Goal: Task Accomplishment & Management: Use online tool/utility

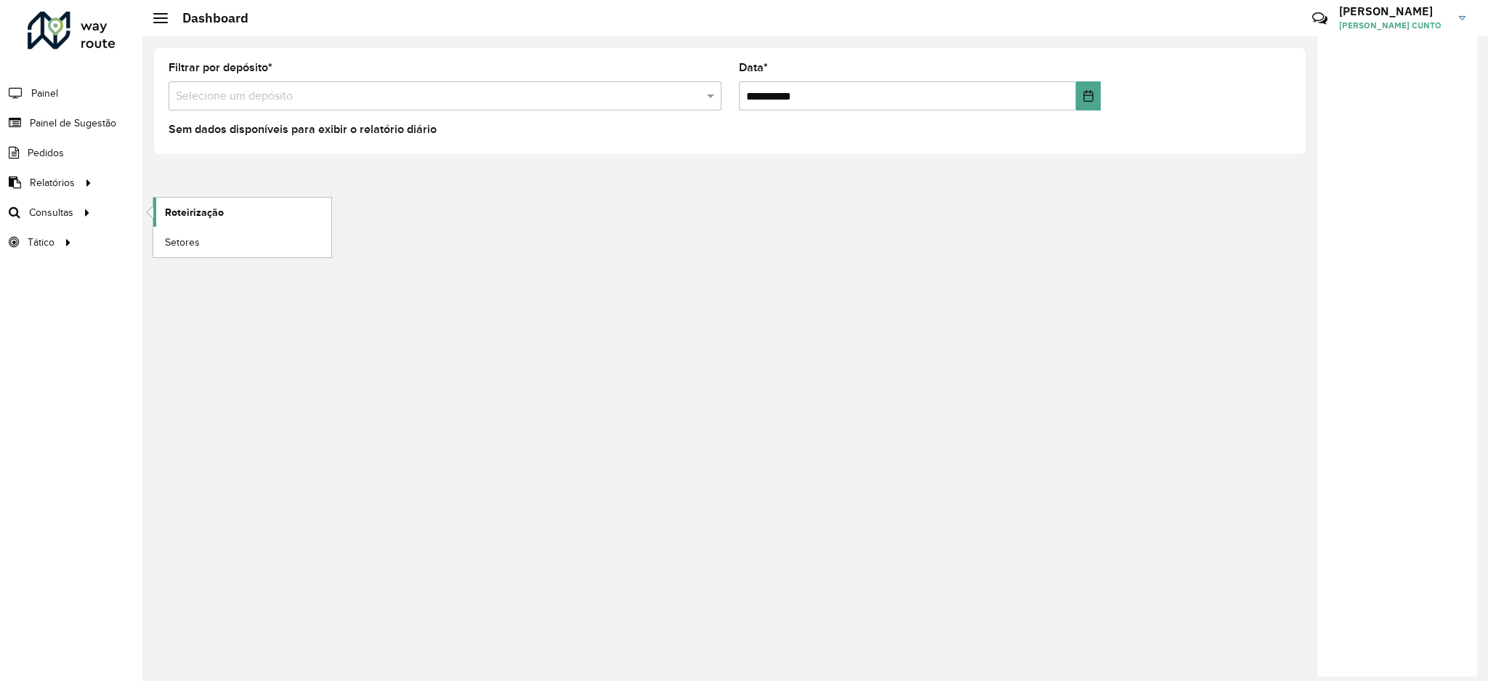
click at [182, 214] on span "Roteirização" at bounding box center [194, 212] width 59 height 15
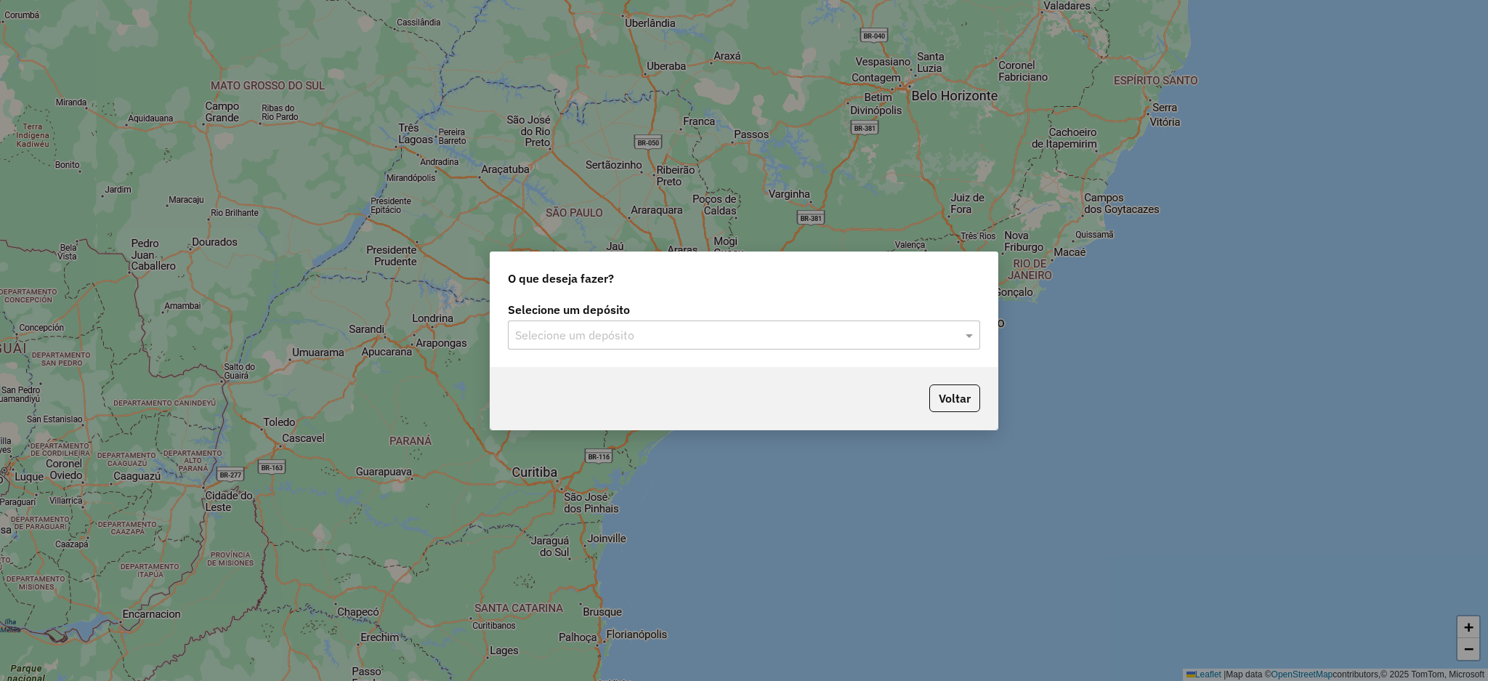
click at [896, 318] on div "Selecione um depósito Selecione um depósito" at bounding box center [744, 326] width 472 height 45
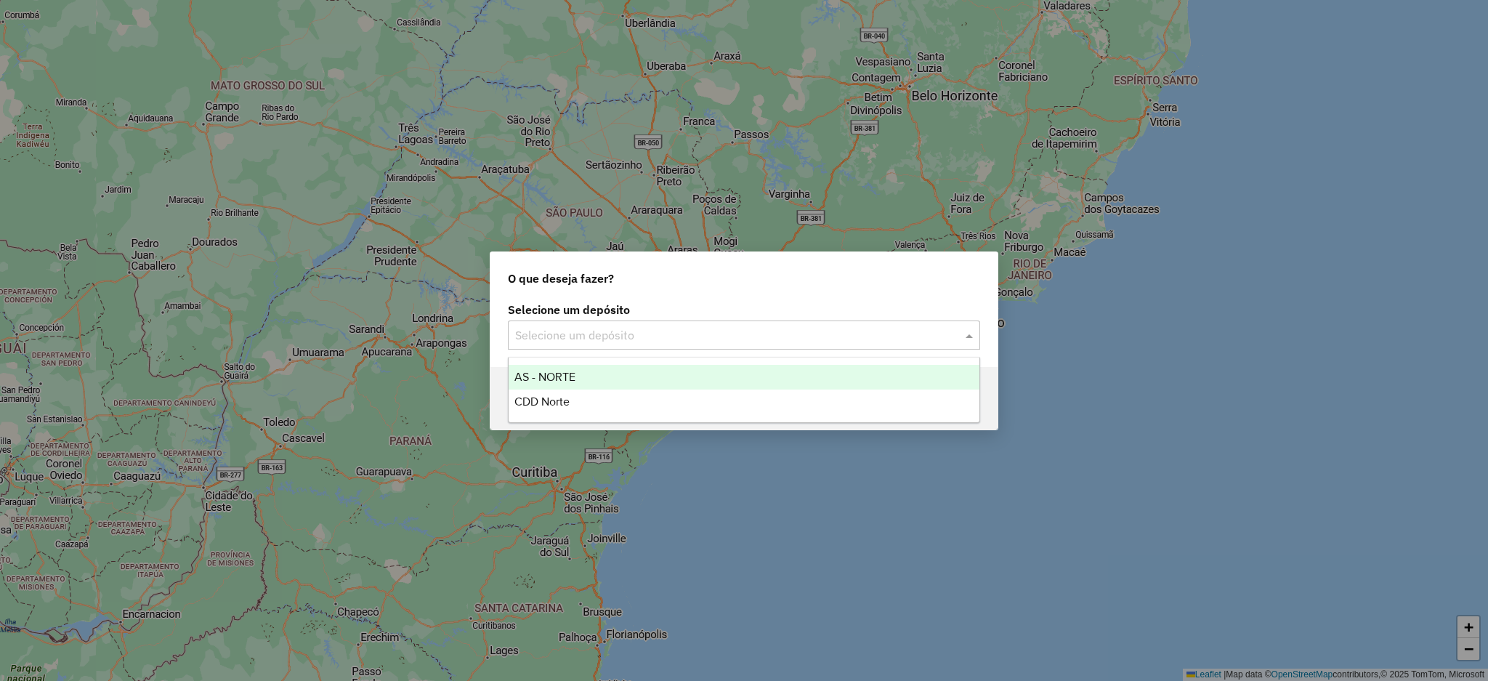
click at [873, 334] on input "text" at bounding box center [729, 335] width 429 height 17
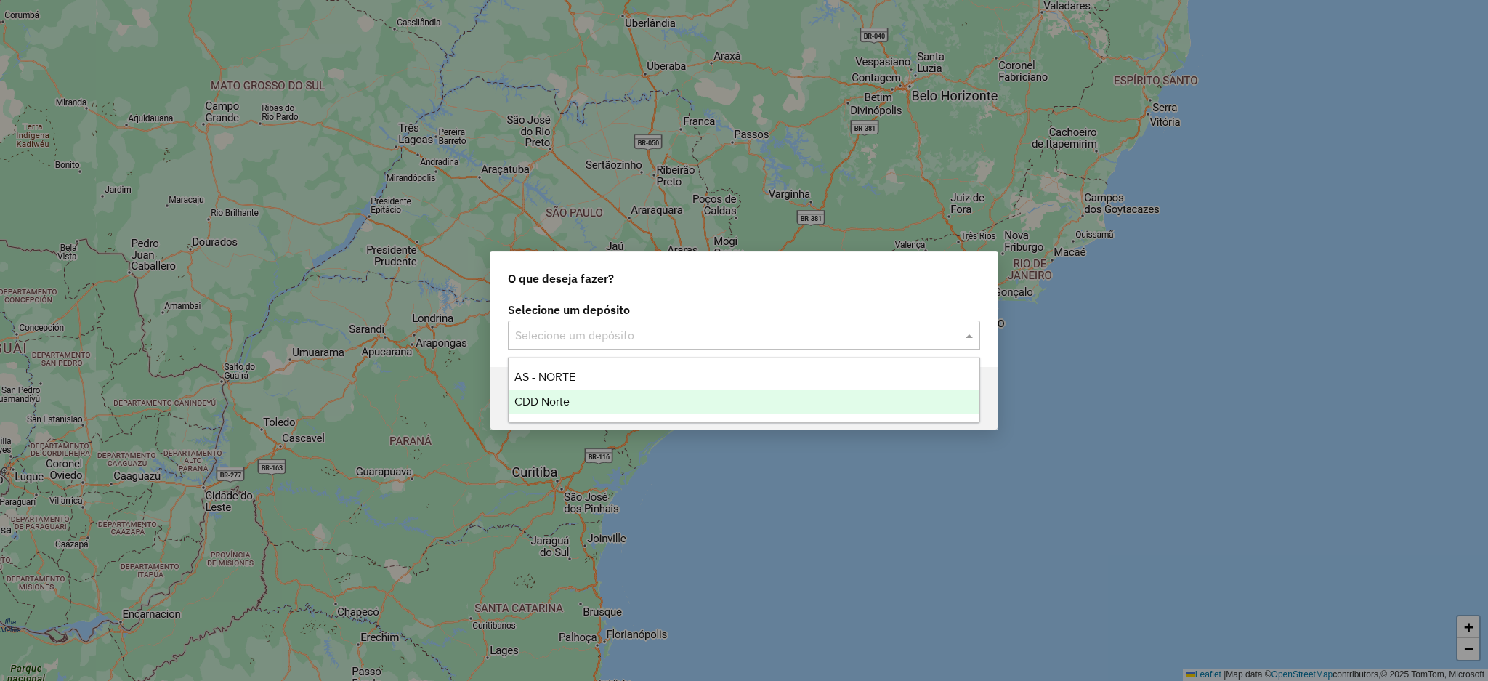
click at [832, 405] on div "CDD Norte" at bounding box center [743, 401] width 471 height 25
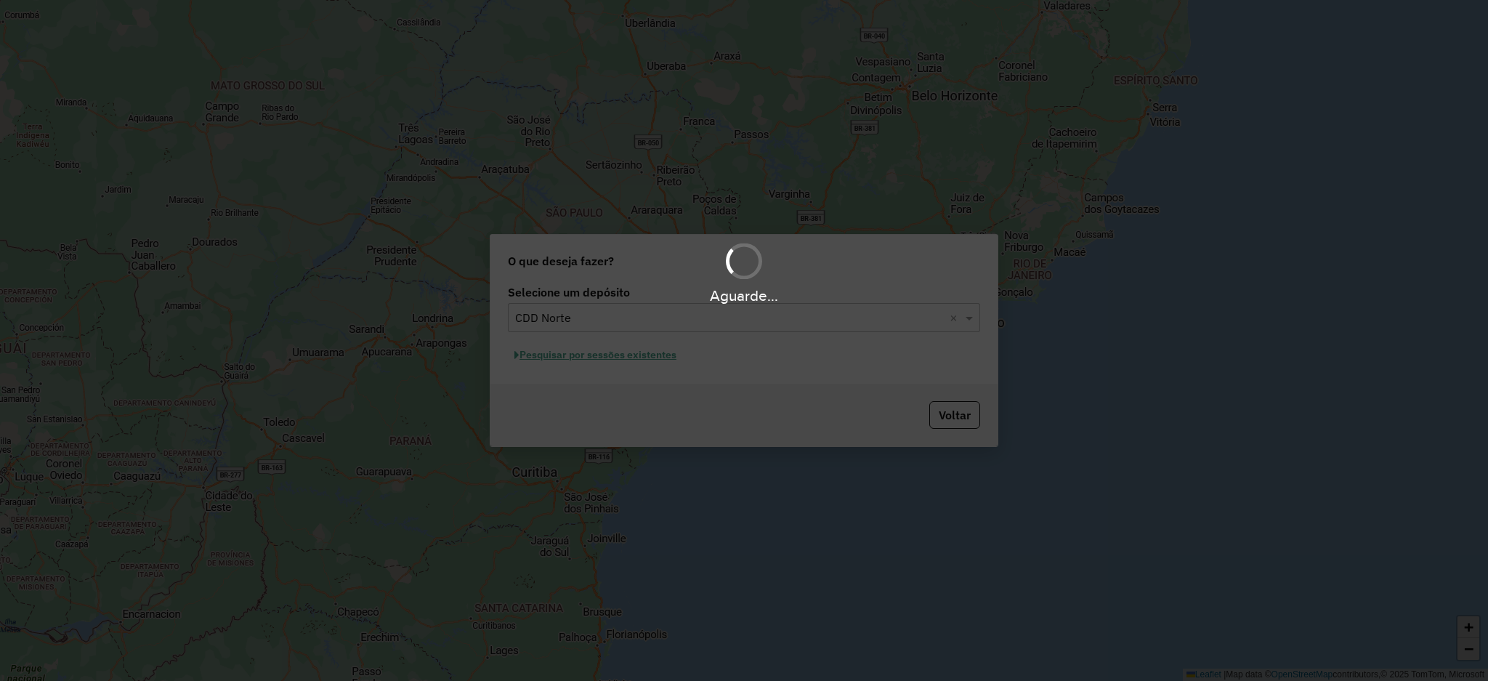
click at [633, 355] on div "Aguarde..." at bounding box center [744, 340] width 1488 height 681
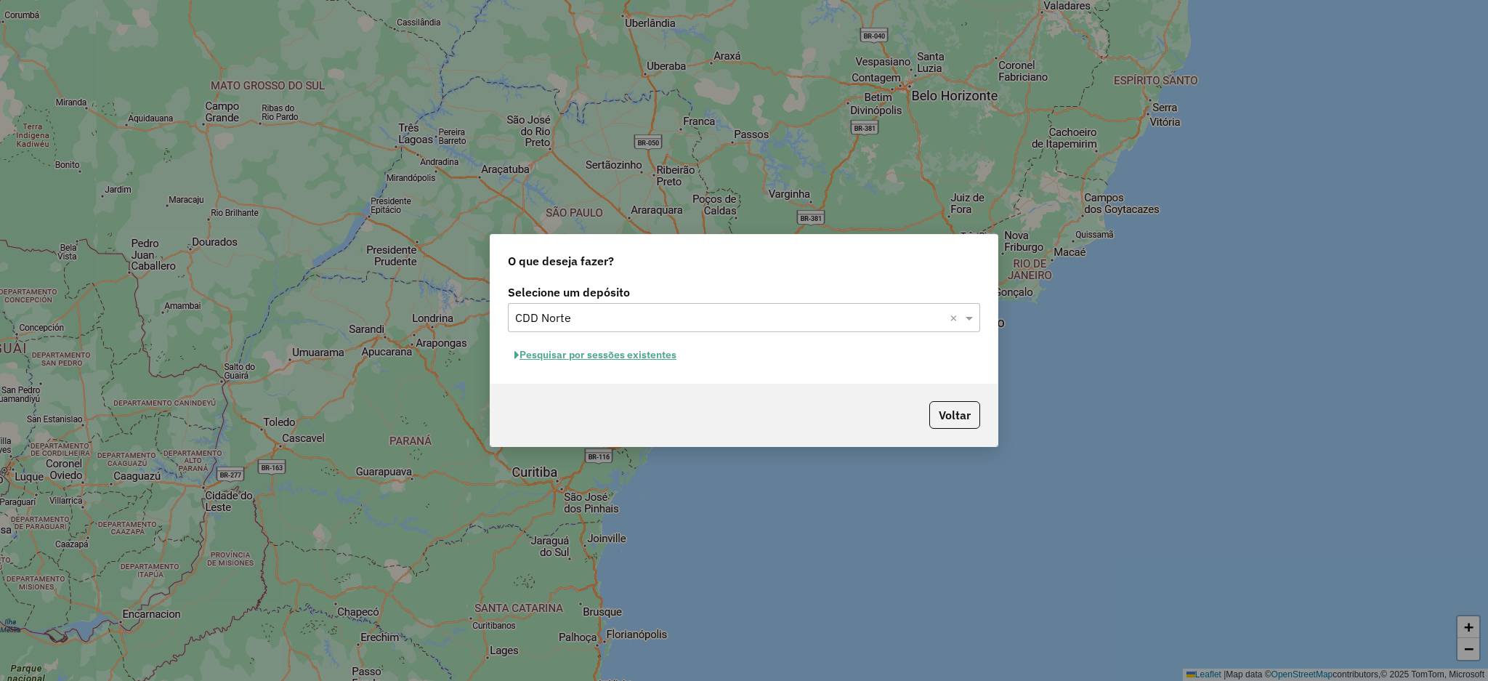
click at [636, 357] on button "Pesquisar por sessões existentes" at bounding box center [595, 355] width 175 height 23
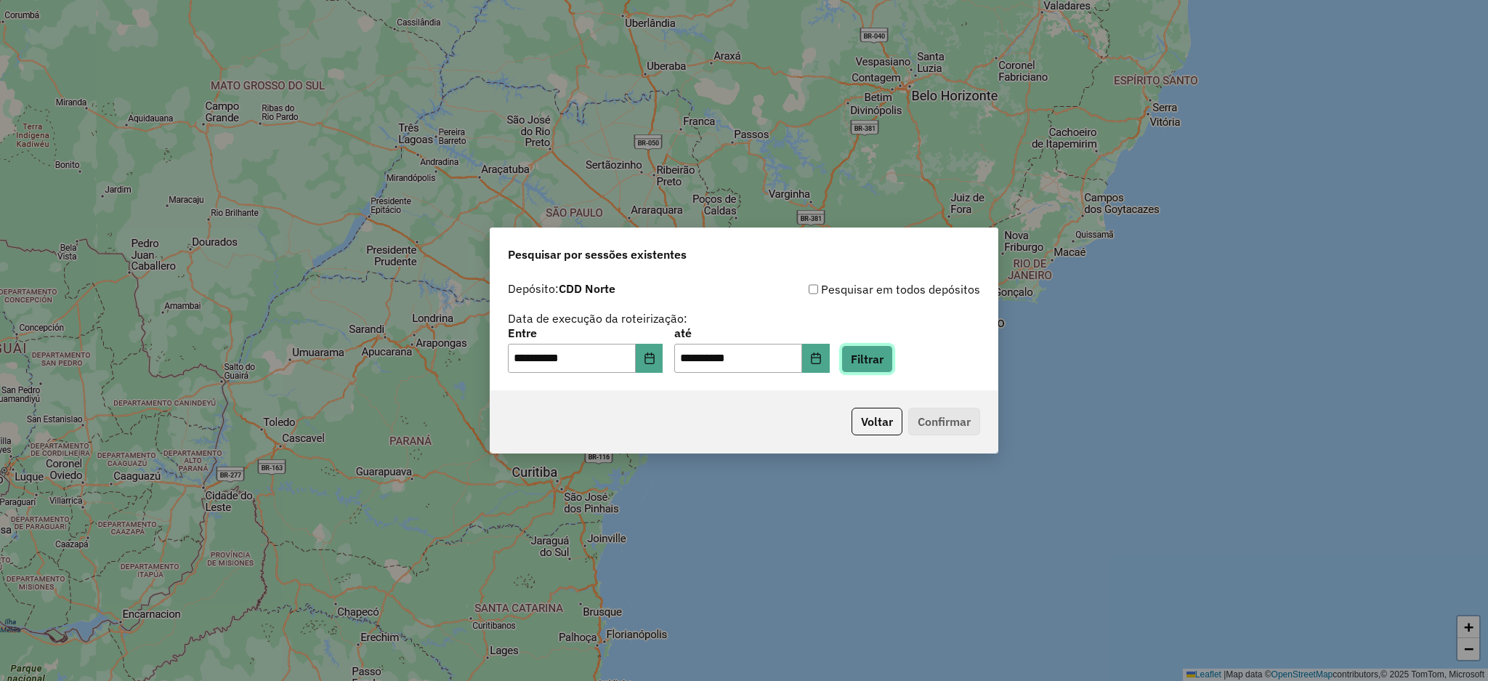
click at [893, 365] on button "Filtrar" at bounding box center [867, 359] width 52 height 28
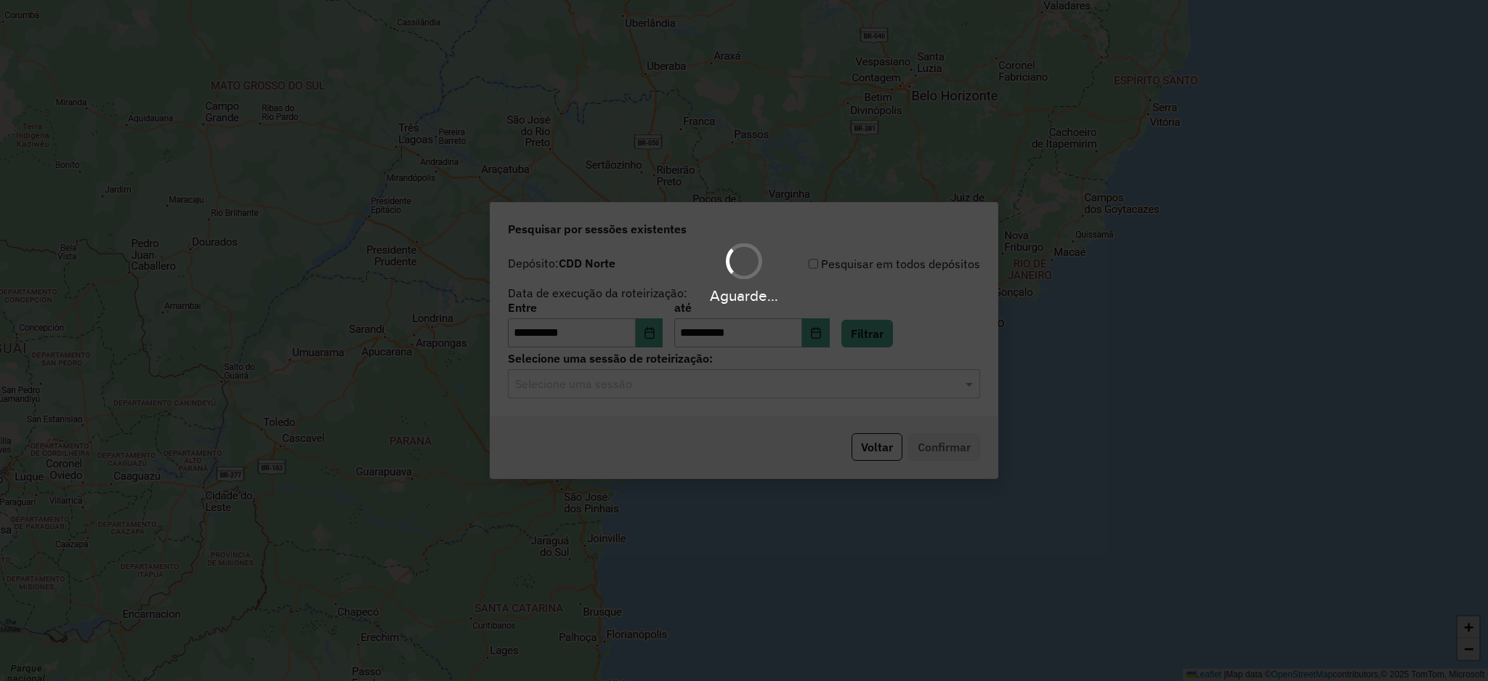
click at [888, 389] on div "Aguarde..." at bounding box center [744, 340] width 1488 height 681
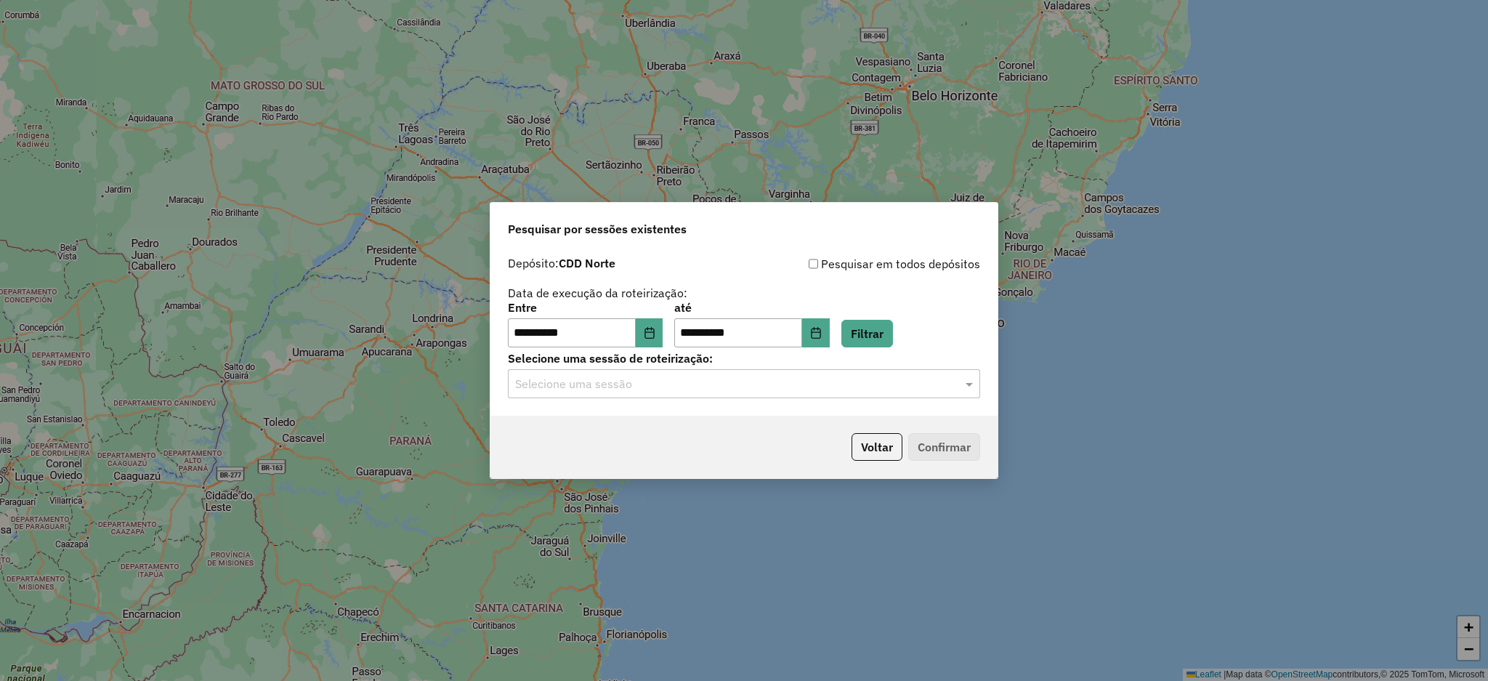
click at [886, 389] on input "text" at bounding box center [729, 384] width 429 height 17
click at [782, 423] on div "1277354 - 17/09/2025 19:58" at bounding box center [743, 426] width 471 height 25
click at [950, 433] on button "Confirmar" at bounding box center [944, 447] width 72 height 28
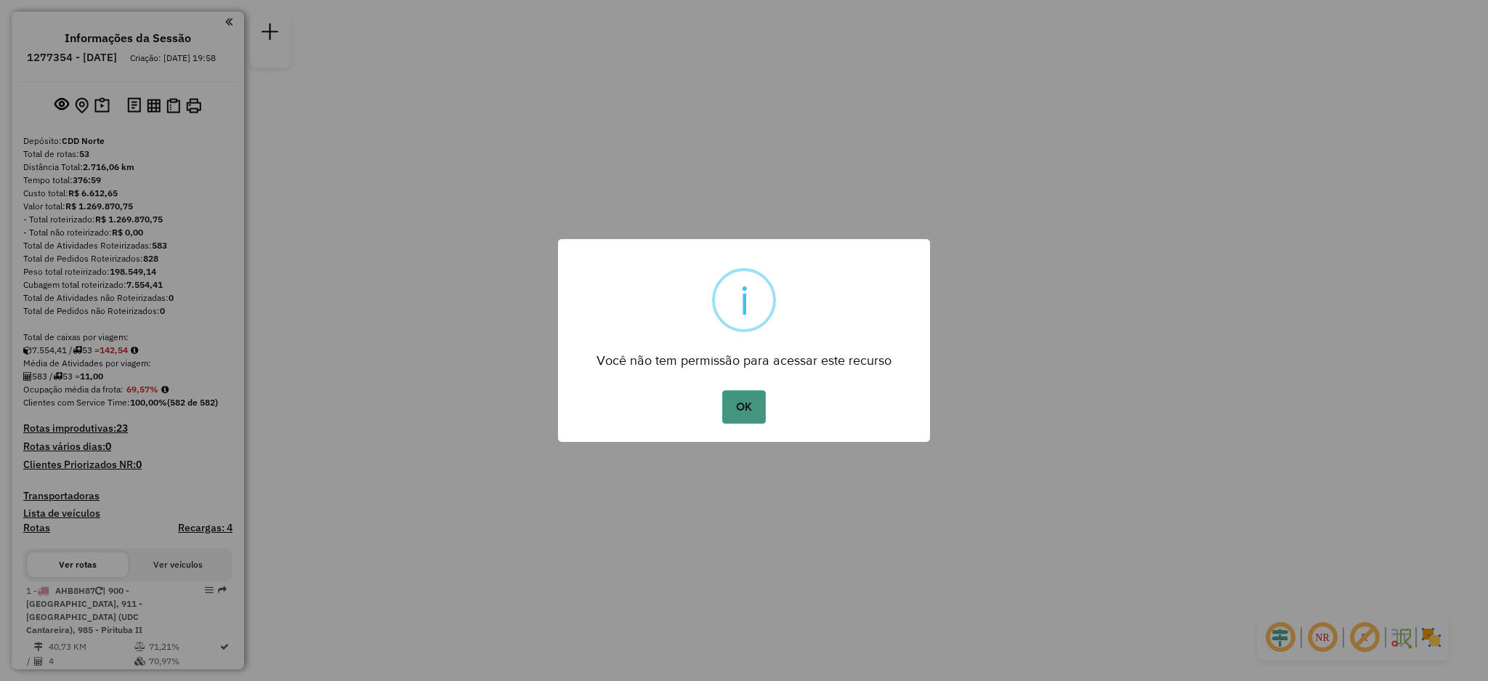
click at [752, 404] on button "OK" at bounding box center [743, 406] width 43 height 33
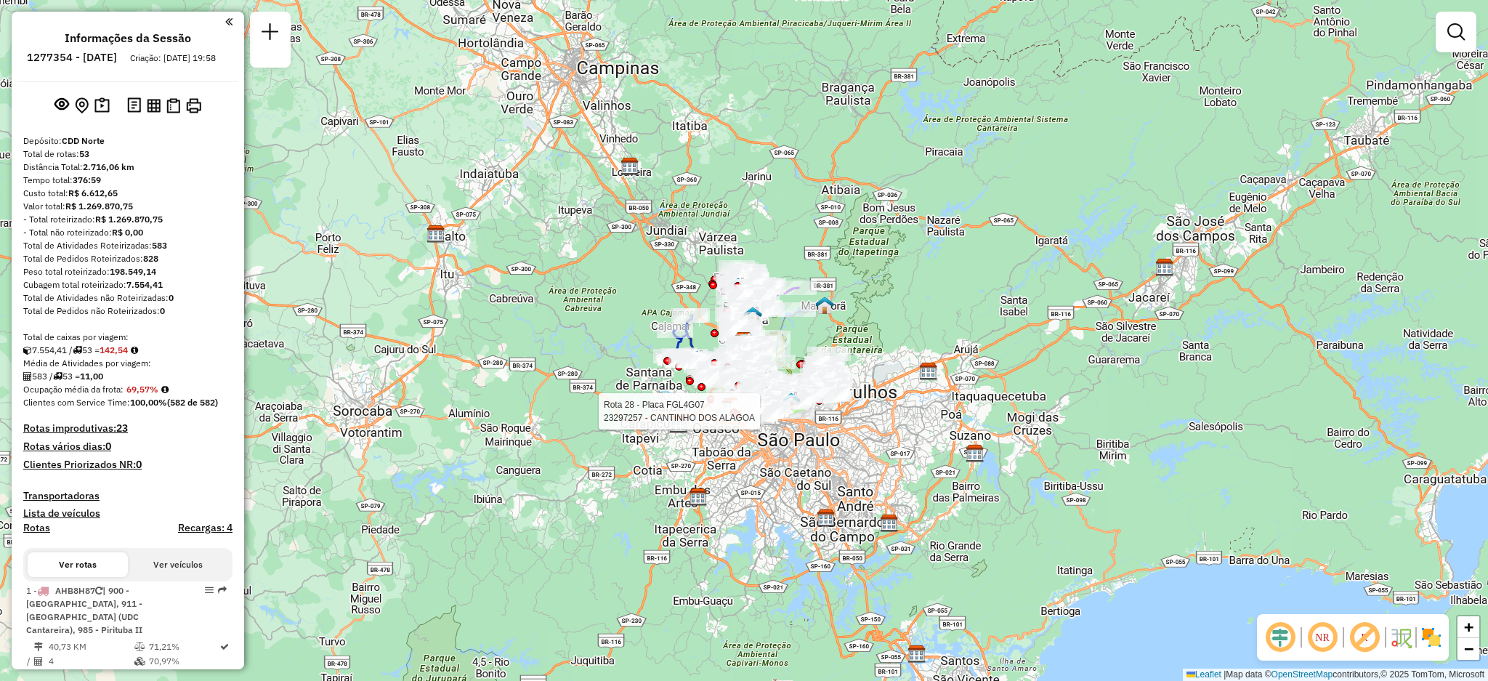
scroll to position [4641, 0]
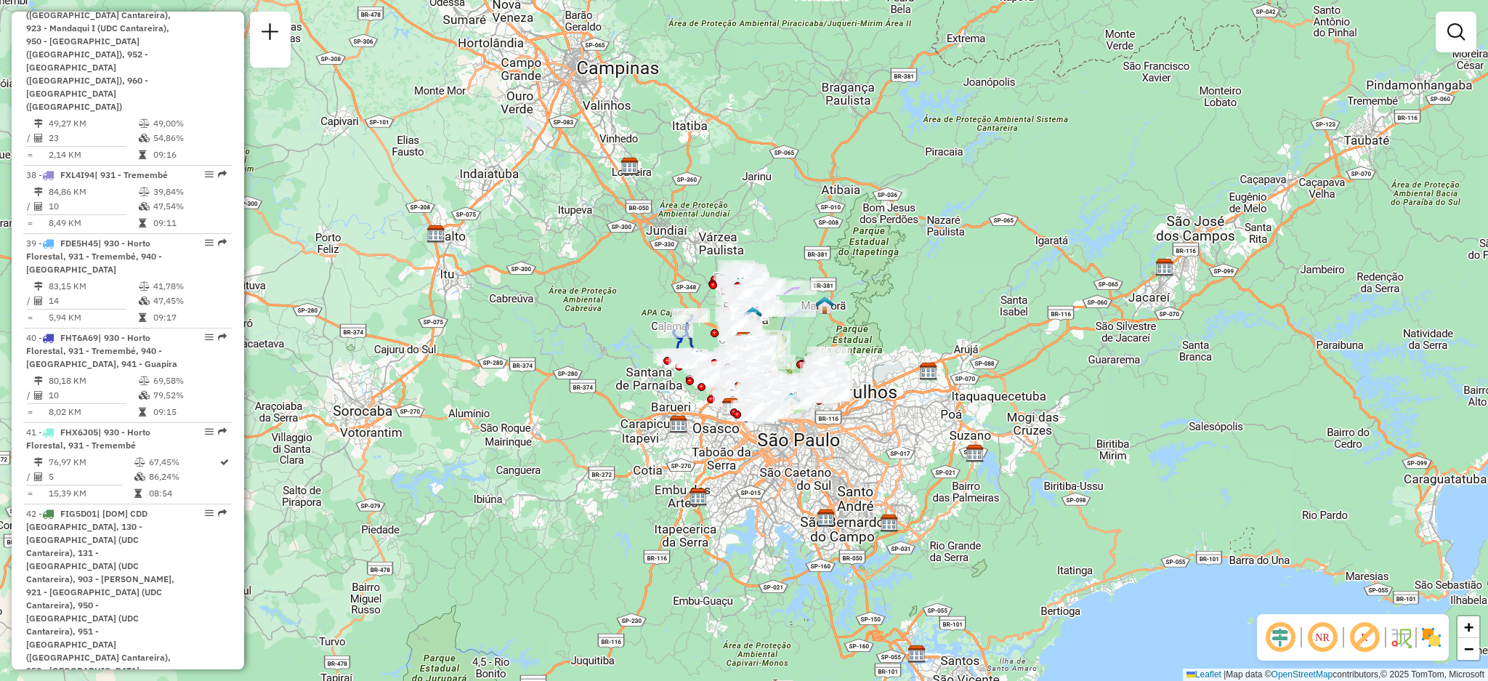
select select "**********"
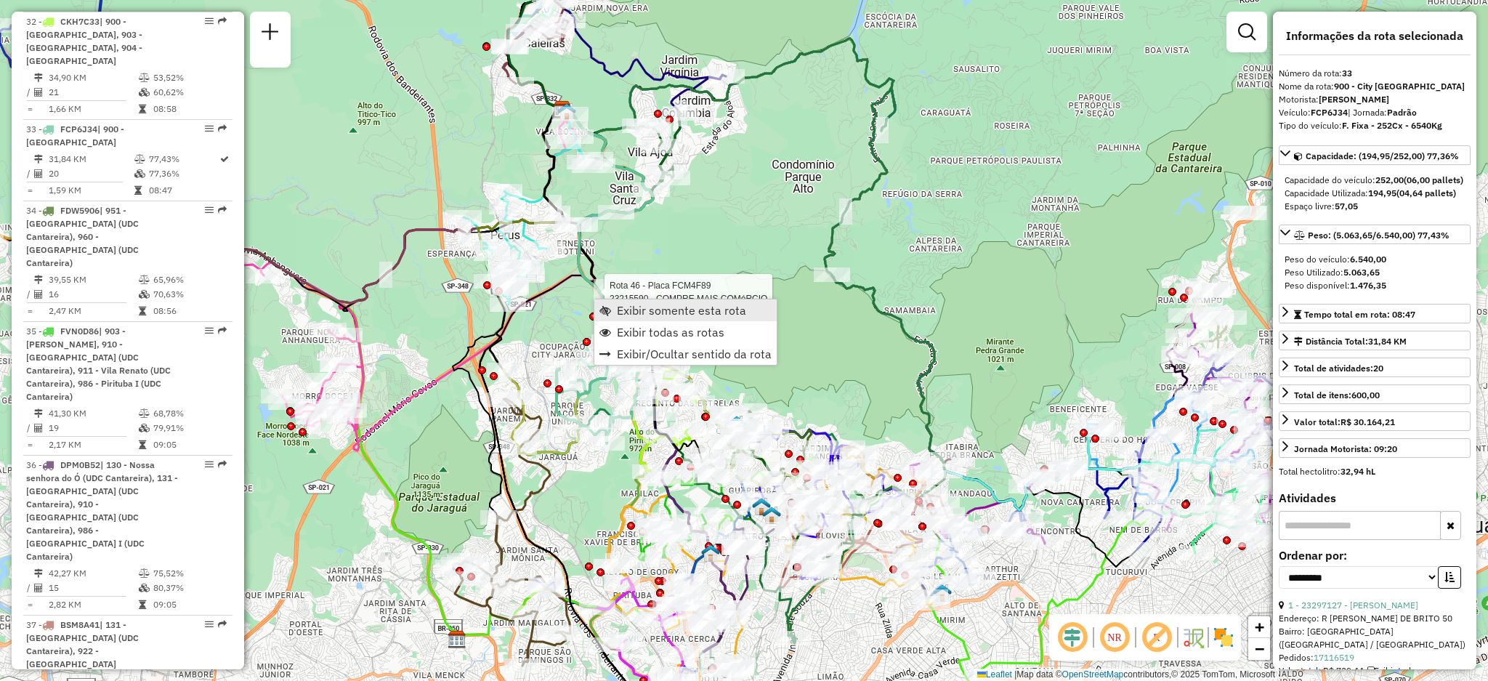
scroll to position [3696, 0]
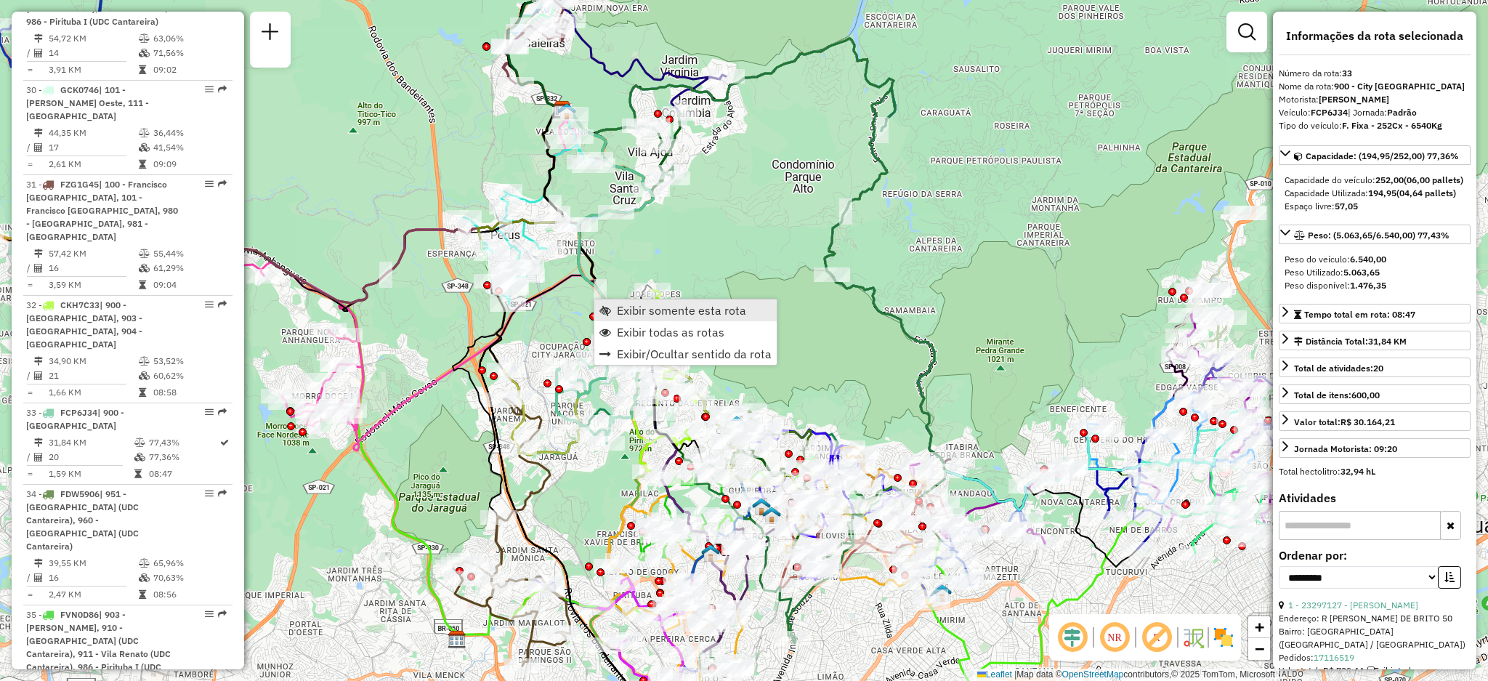
click at [620, 306] on span "Exibir somente esta rota" at bounding box center [681, 310] width 129 height 12
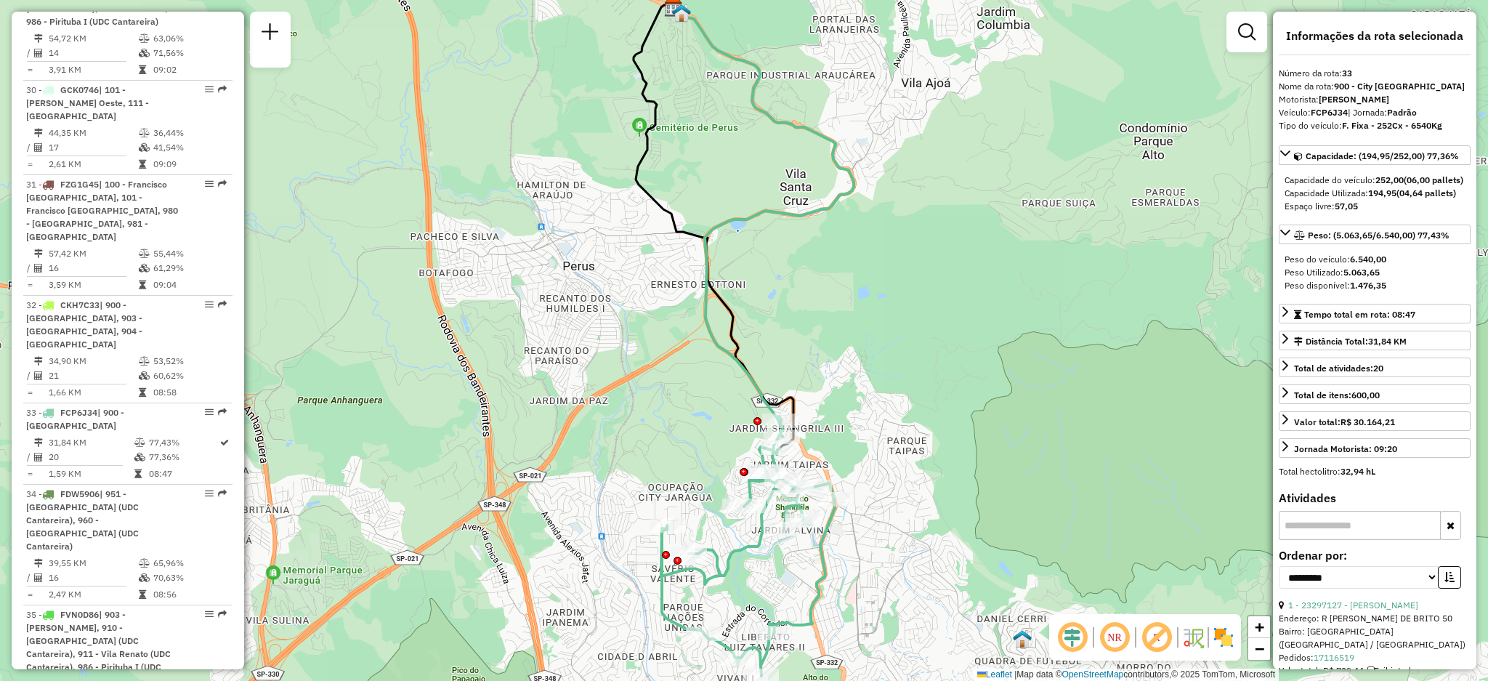
scroll to position [4641, 0]
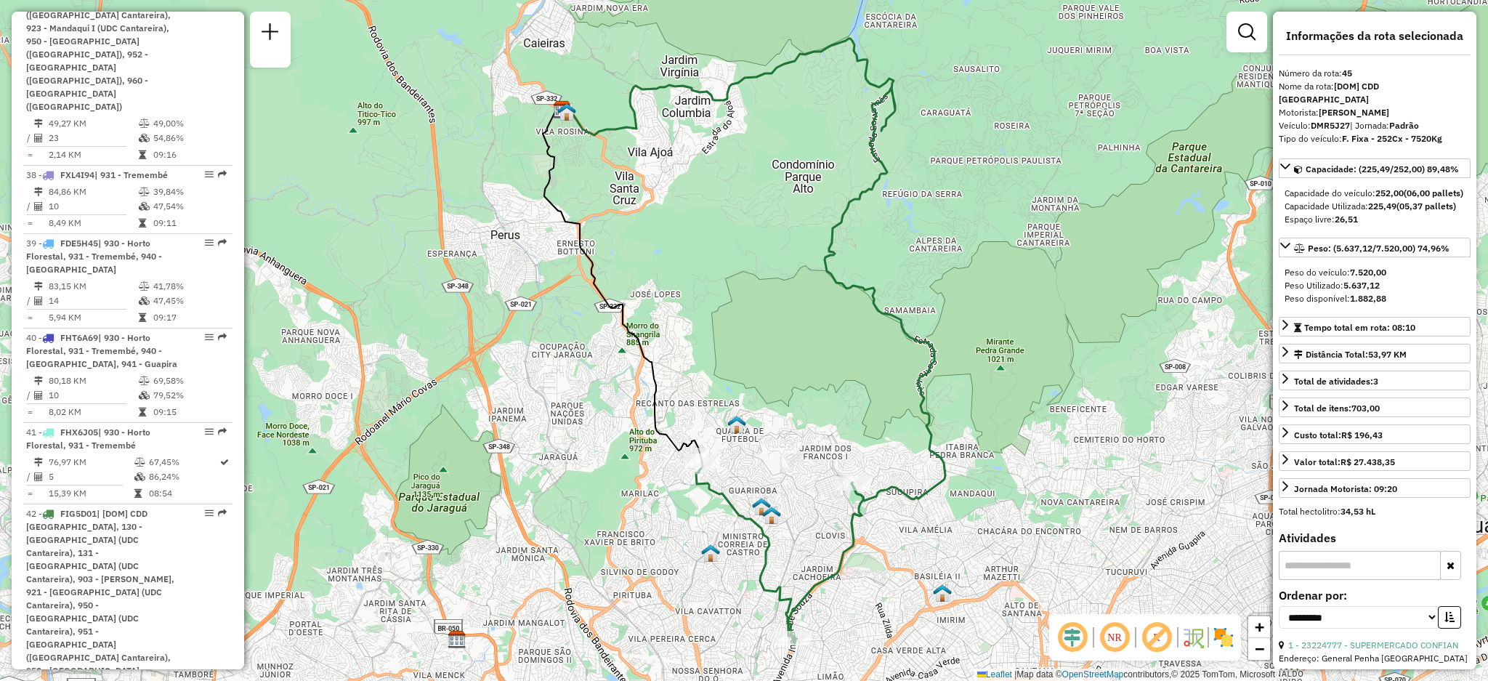
drag, startPoint x: 848, startPoint y: 500, endPoint x: 841, endPoint y: 429, distance: 71.6
click at [841, 429] on div "Rota 45 - Placa DMR5J27 23224777 - SUPERMERCADO CONFIAN Janela de atendimento G…" at bounding box center [744, 340] width 1488 height 681
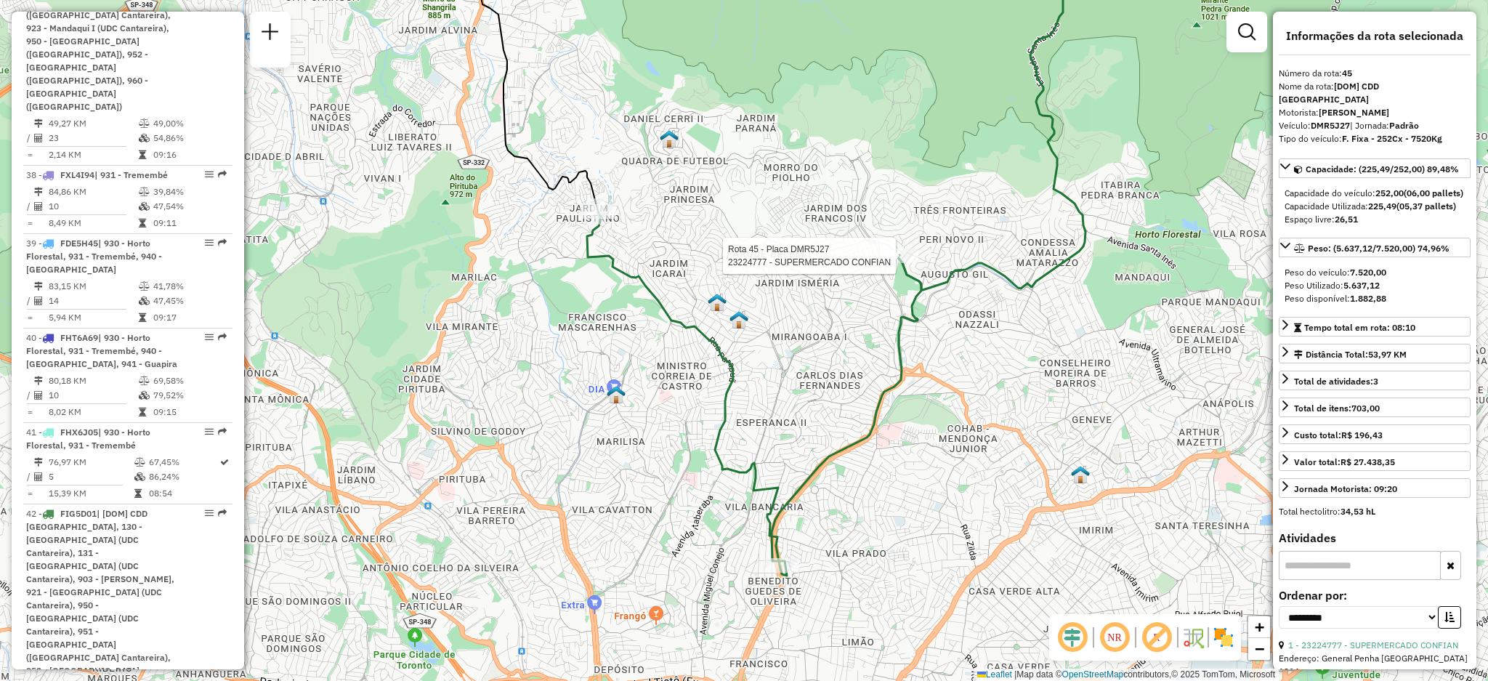
click at [975, 248] on div "Rota 45 - Placa DMR5J27 23224777 - SUPERMERCADO CONFIAN Janela de atendimento G…" at bounding box center [744, 340] width 1488 height 681
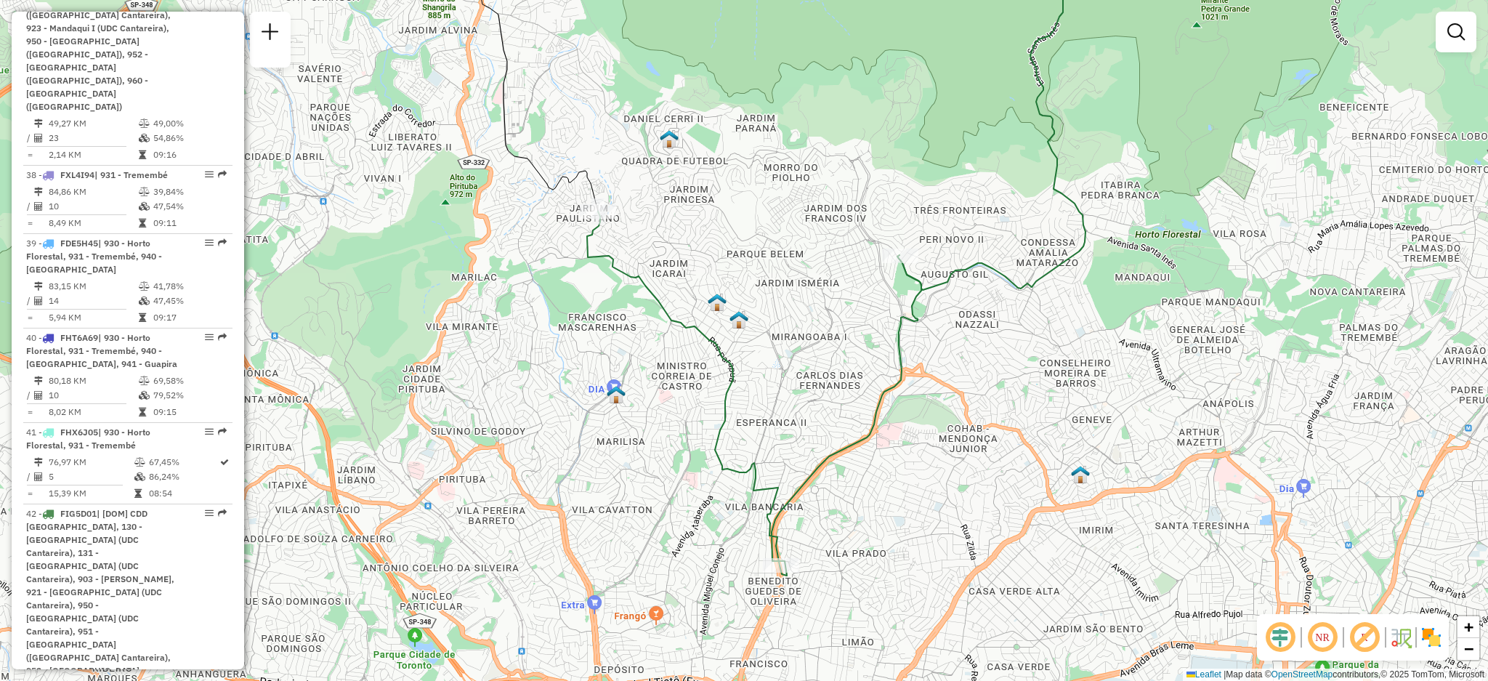
select select "**********"
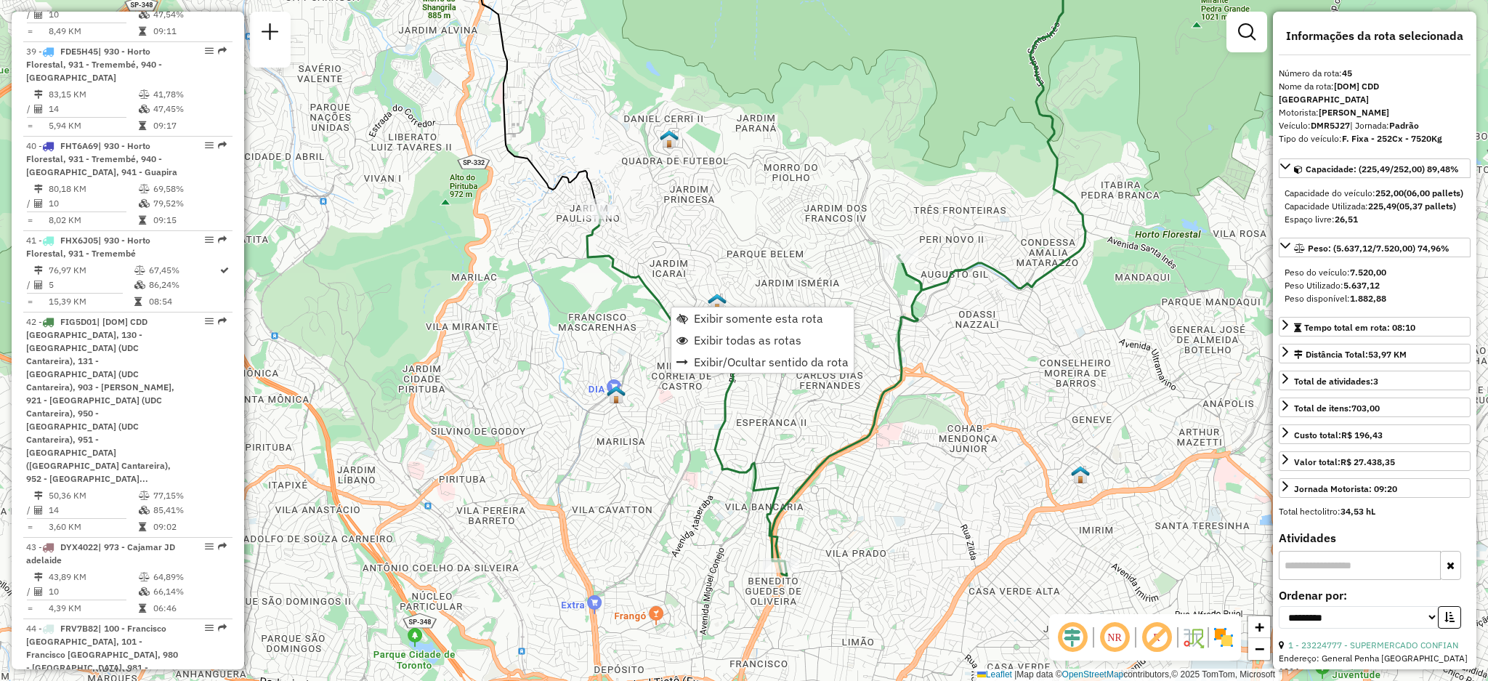
scroll to position [4960, 0]
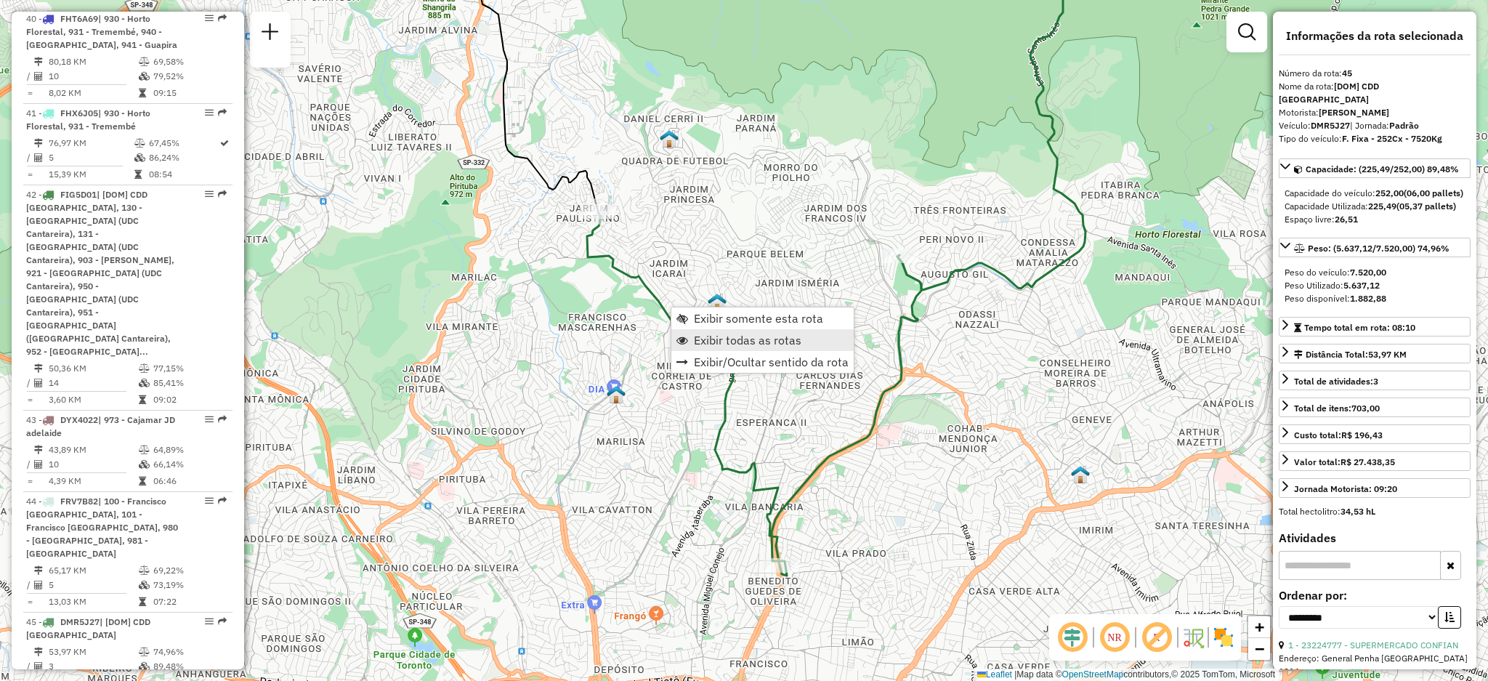
click at [692, 338] on link "Exibir todas as rotas" at bounding box center [762, 340] width 182 height 22
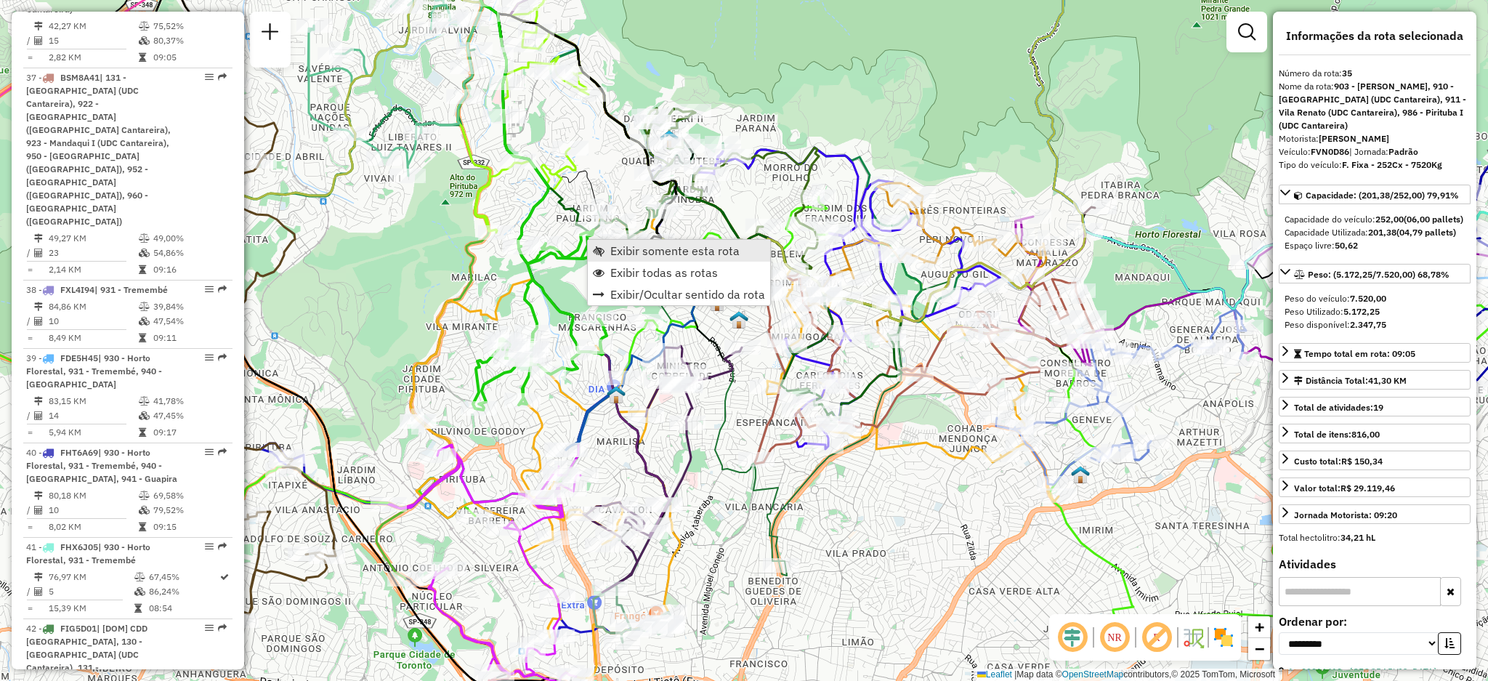
scroll to position [3873, 0]
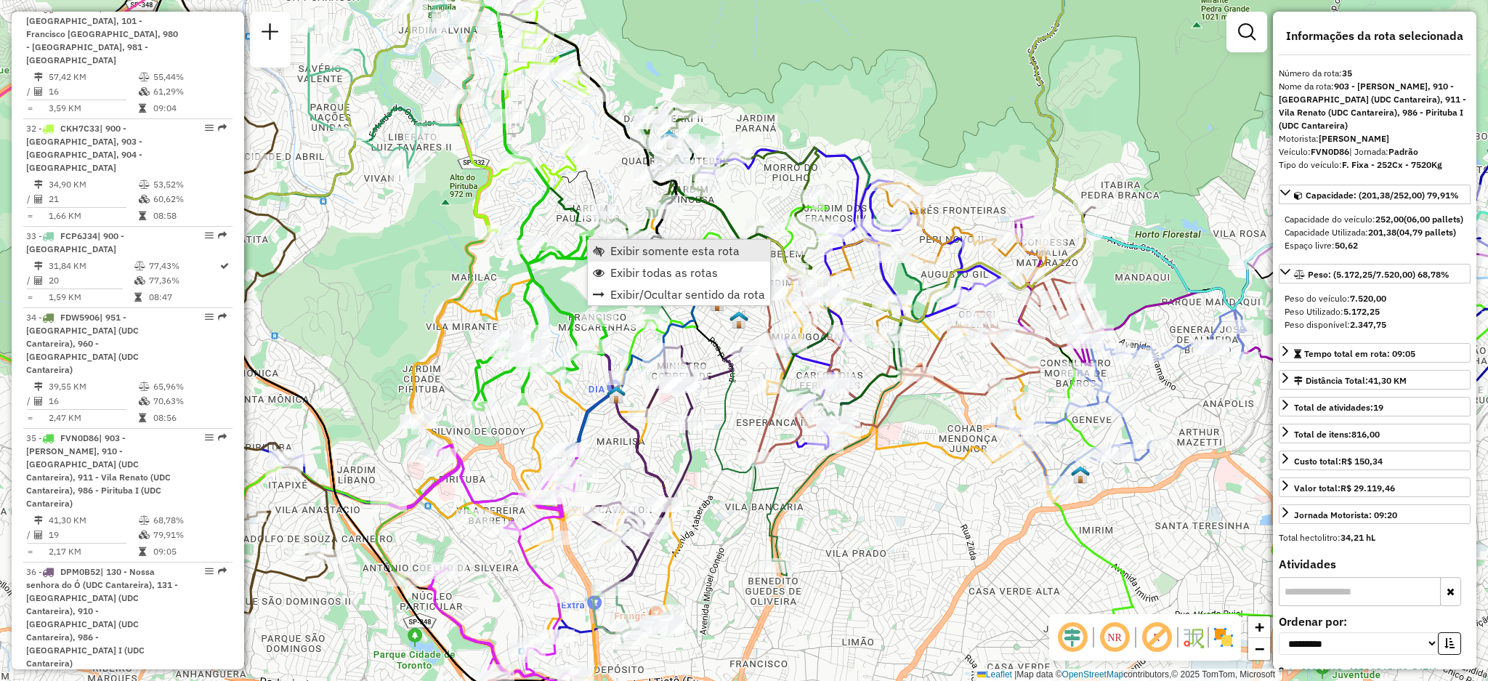
click at [614, 253] on span "Exibir somente esta rota" at bounding box center [674, 251] width 129 height 12
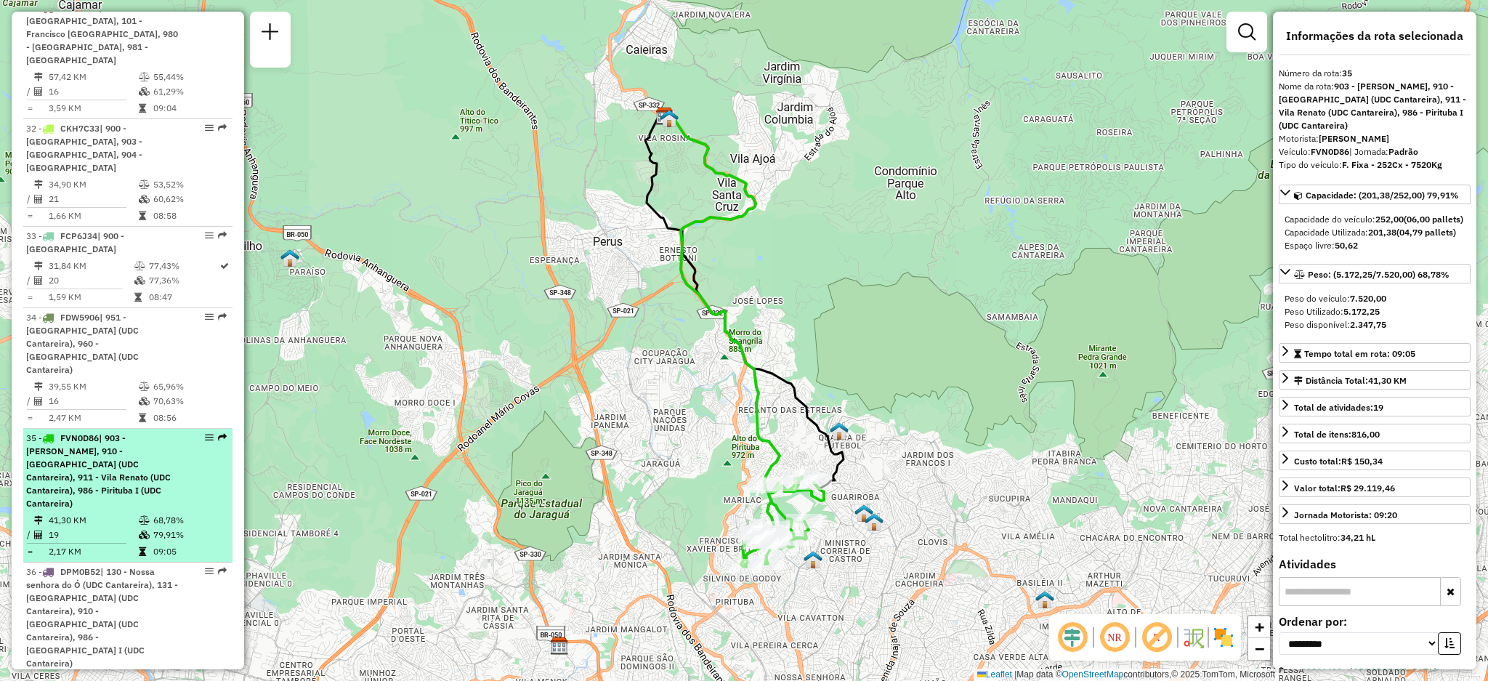
click at [224, 431] on div "35 - FVN0D86 | 903 - [PERSON_NAME], 910 - [GEOGRAPHIC_DATA] (UDC Cantareira), 9…" at bounding box center [127, 470] width 203 height 78
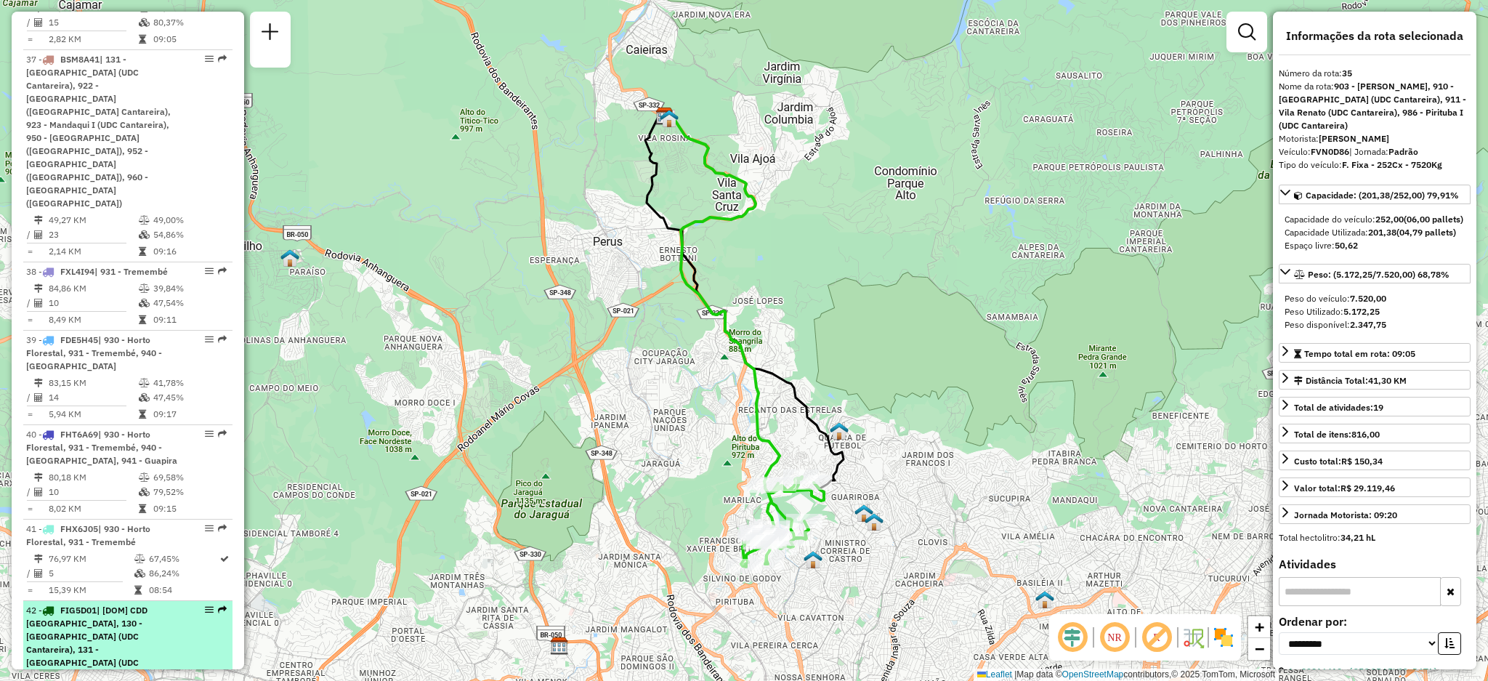
scroll to position [4351, 0]
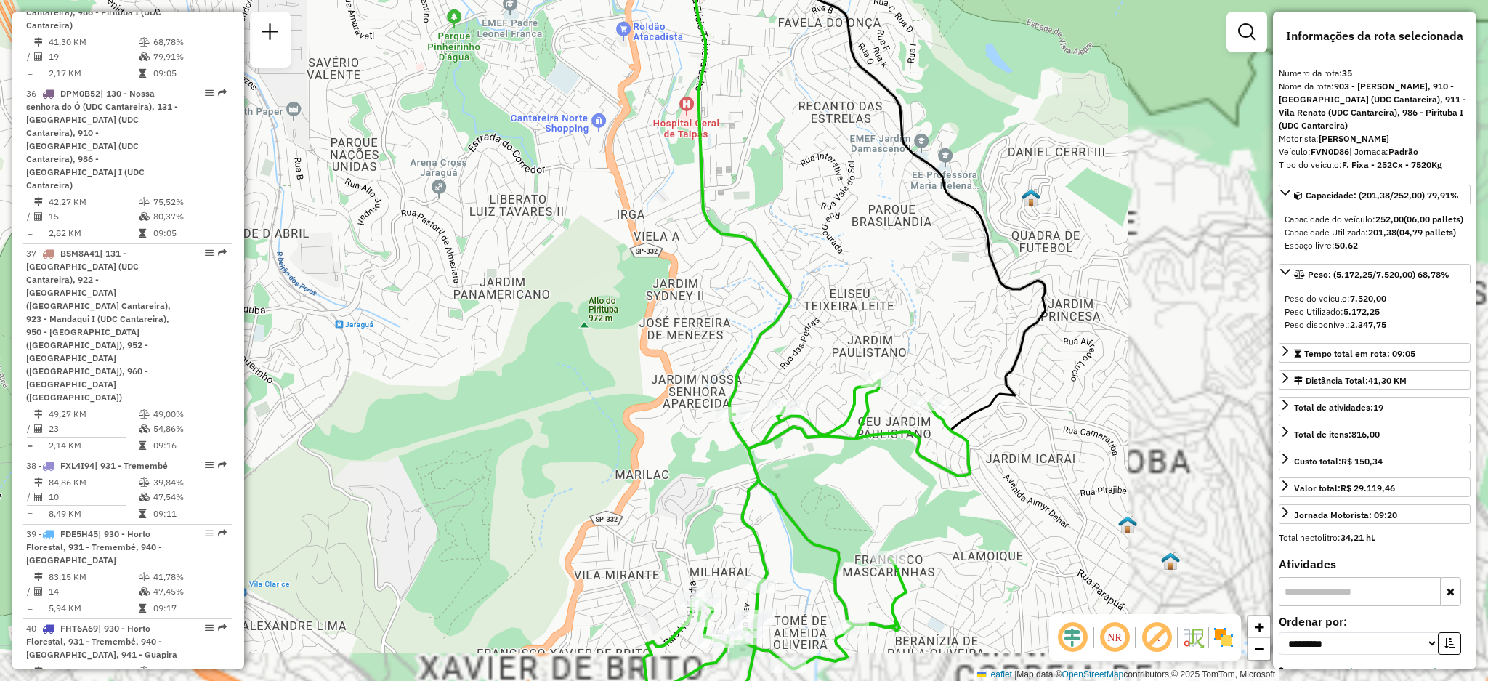
drag, startPoint x: 1044, startPoint y: 537, endPoint x: 798, endPoint y: 487, distance: 250.7
click at [476, 466] on div "Janela de atendimento Grade de atendimento Capacidade Transportadoras Veículos …" at bounding box center [744, 340] width 1488 height 681
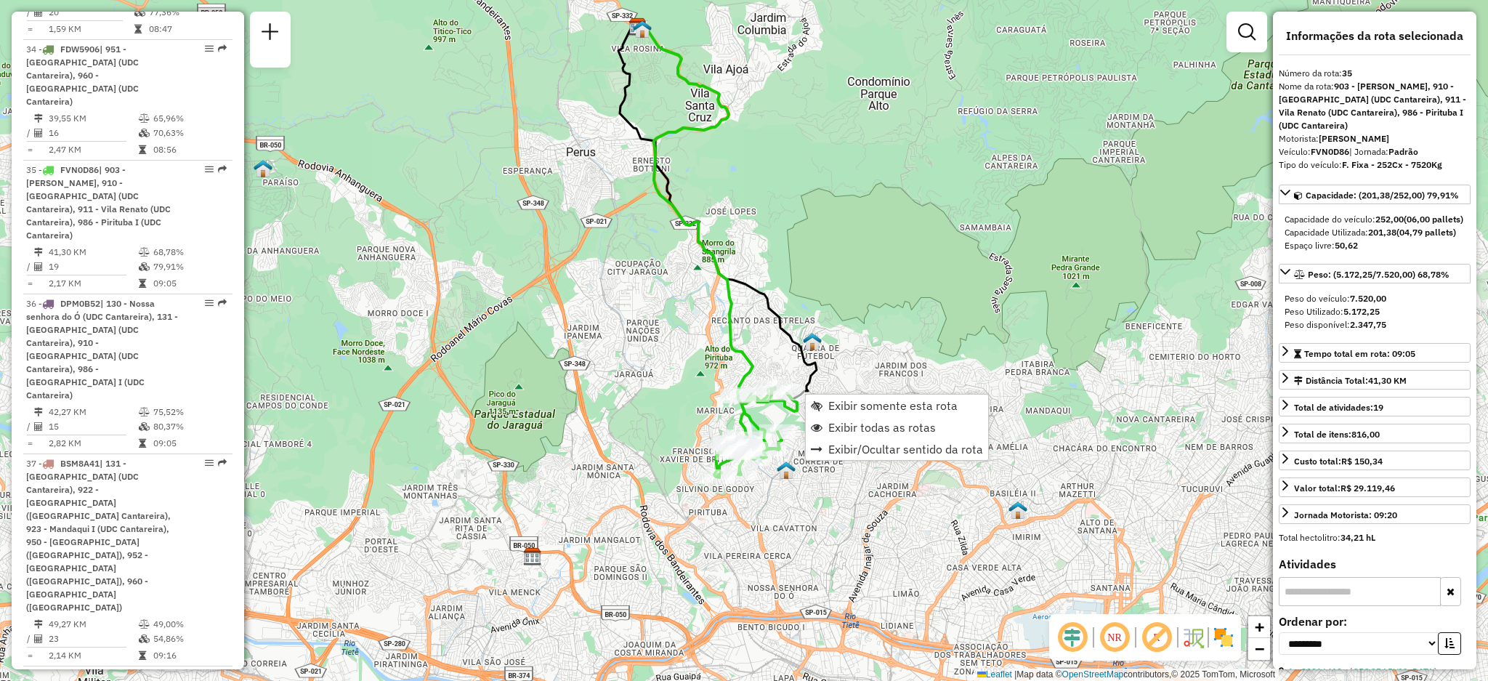
scroll to position [3873, 0]
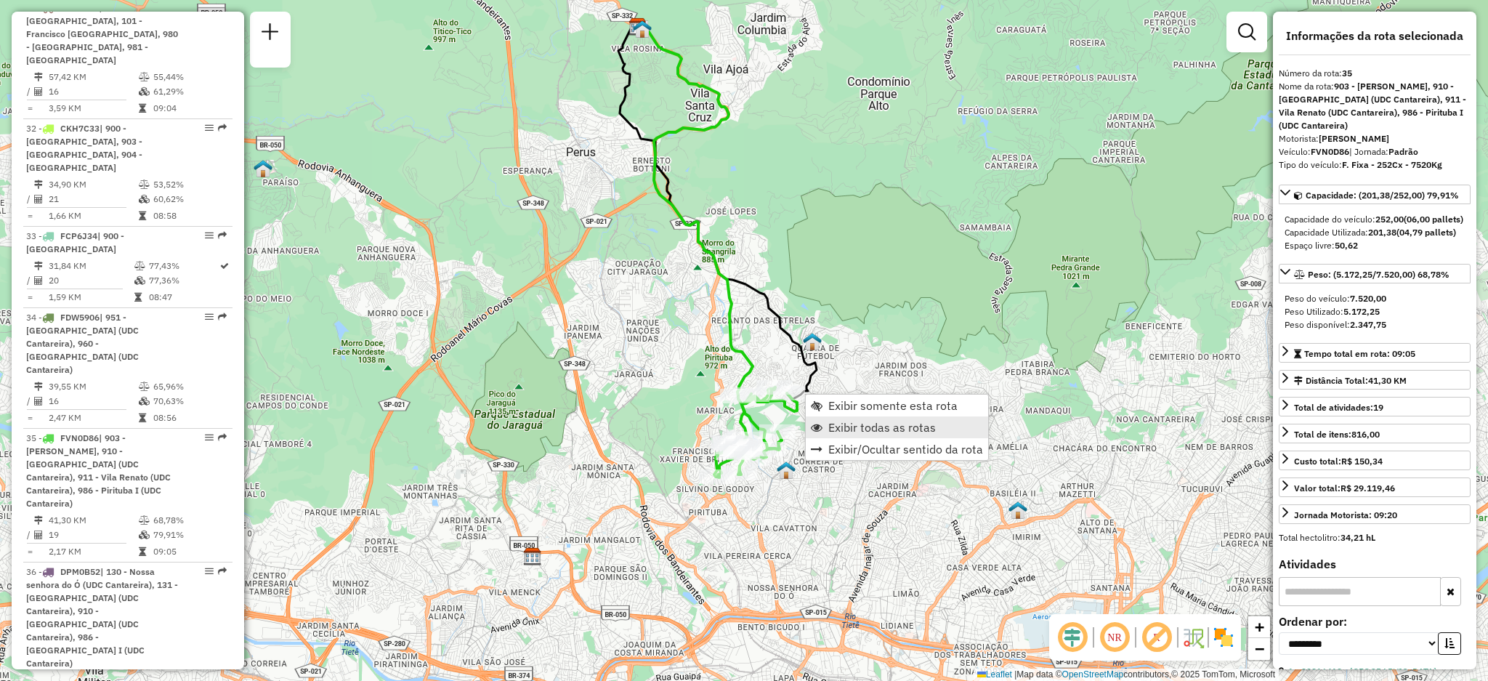
drag, startPoint x: 808, startPoint y: 416, endPoint x: 811, endPoint y: 430, distance: 14.1
click at [811, 430] on ul "Exibir somente esta rota Exibir todas as rotas Exibir/Ocultar sentido da rota" at bounding box center [897, 426] width 182 height 65
click at [811, 431] on span "Exibir todas as rotas" at bounding box center [817, 427] width 12 height 12
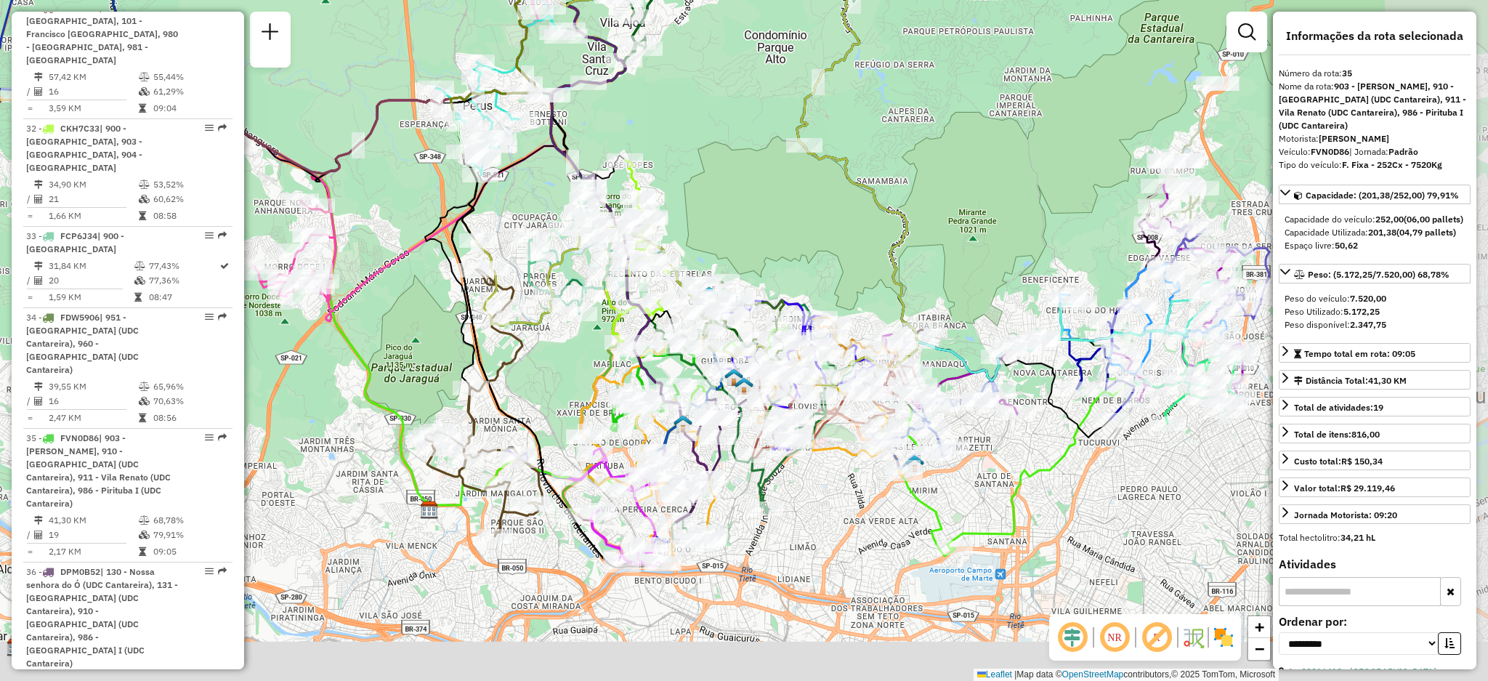
drag, startPoint x: 843, startPoint y: 490, endPoint x: 740, endPoint y: 442, distance: 113.7
click at [740, 442] on icon at bounding box center [751, 422] width 167 height 182
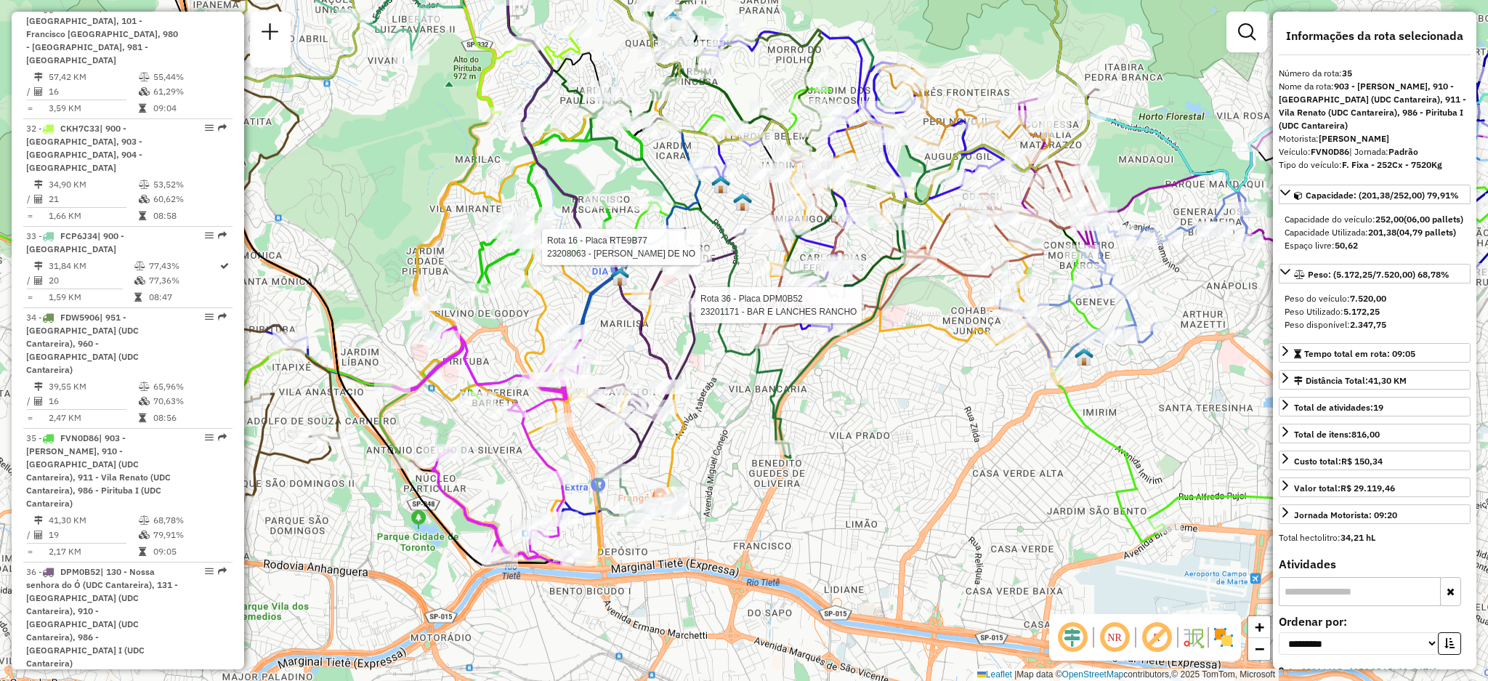
drag, startPoint x: 799, startPoint y: 521, endPoint x: 793, endPoint y: 363, distance: 157.7
click at [793, 363] on div "Rota 16 - Placa RTE9B77 23208063 - [PERSON_NAME] DE NO Rota 36 - Placa DPM0B52 …" at bounding box center [744, 340] width 1488 height 681
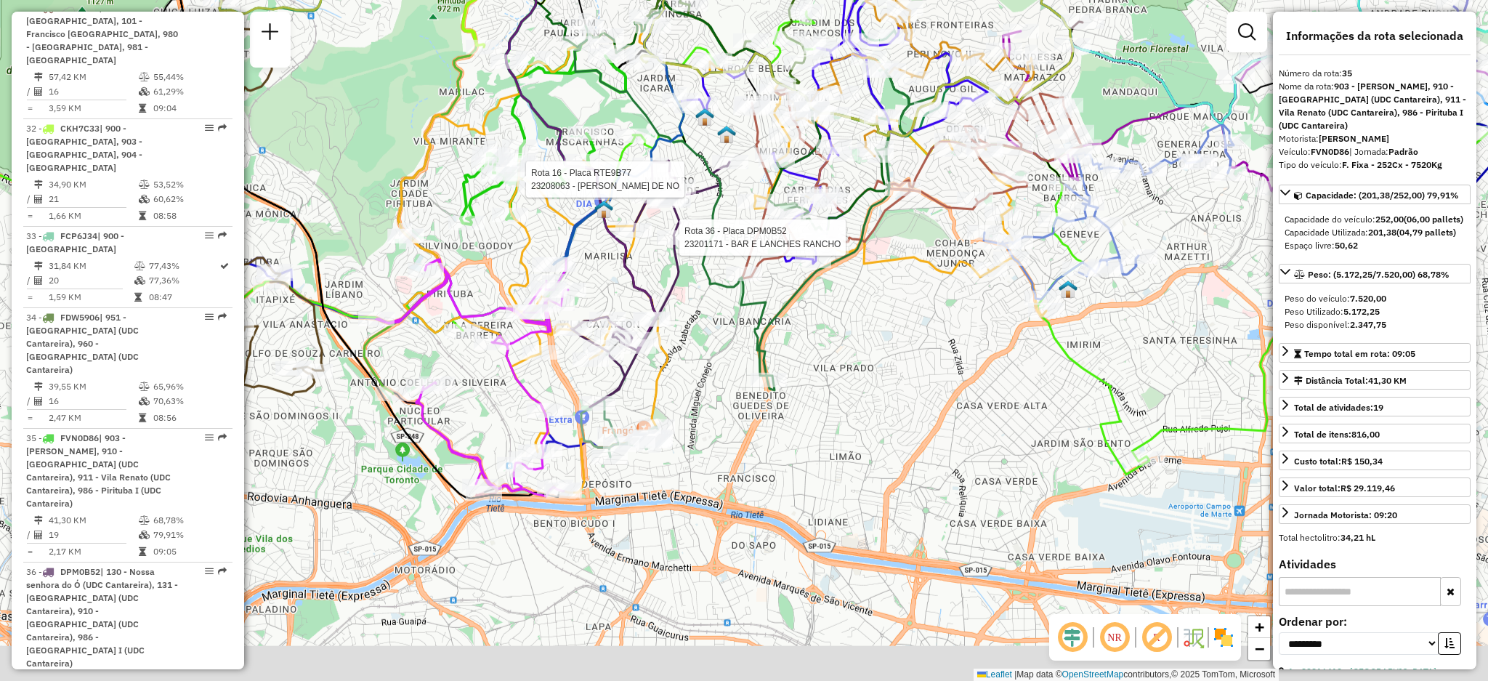
drag, startPoint x: 824, startPoint y: 476, endPoint x: 813, endPoint y: 447, distance: 31.5
click at [813, 447] on div "Rota 16 - Placa RTE9B77 23208063 - [PERSON_NAME] DE NO Rota 36 - Placa DPM0B52 …" at bounding box center [744, 340] width 1488 height 681
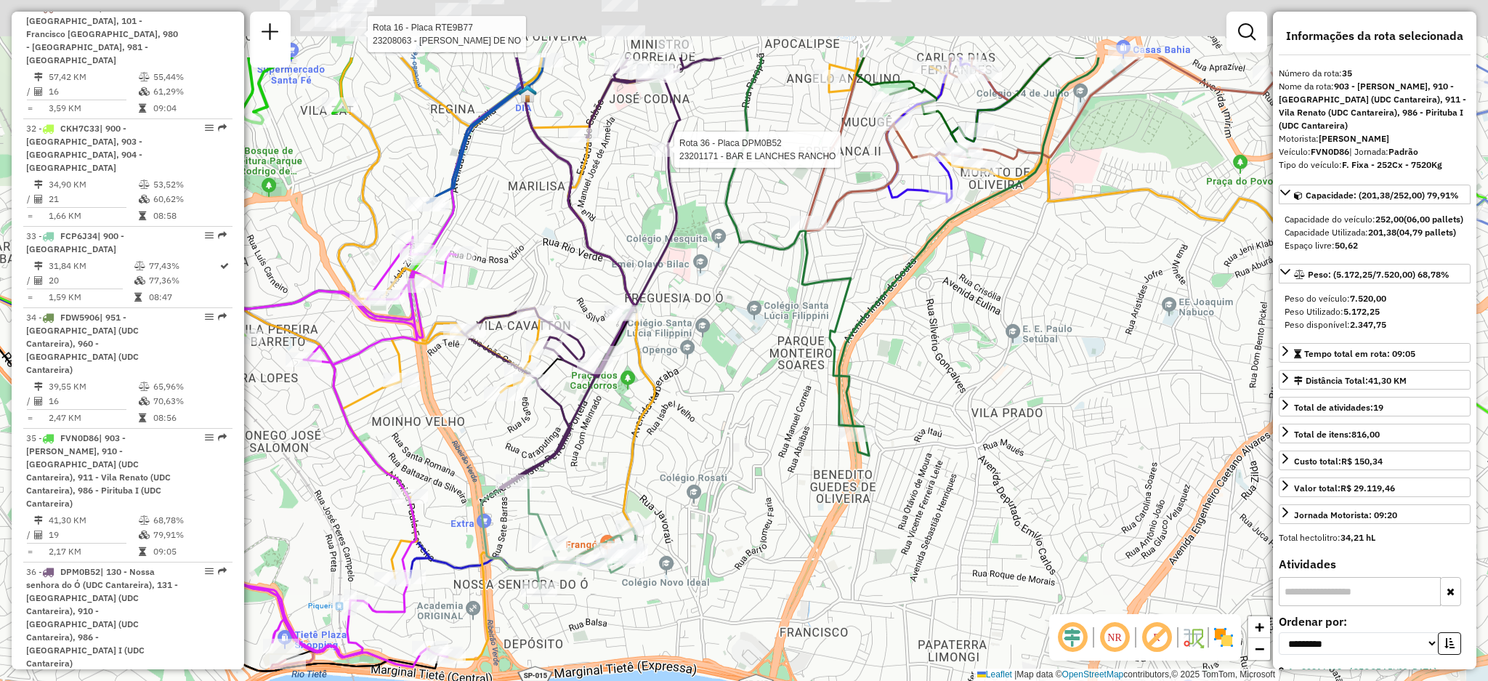
drag, startPoint x: 623, startPoint y: 390, endPoint x: 678, endPoint y: 458, distance: 87.8
click at [674, 484] on div "Rota 16 - Placa RTE9B77 23208063 - [PERSON_NAME] DE NO Rota 36 - Placa DPM0B52 …" at bounding box center [744, 340] width 1488 height 681
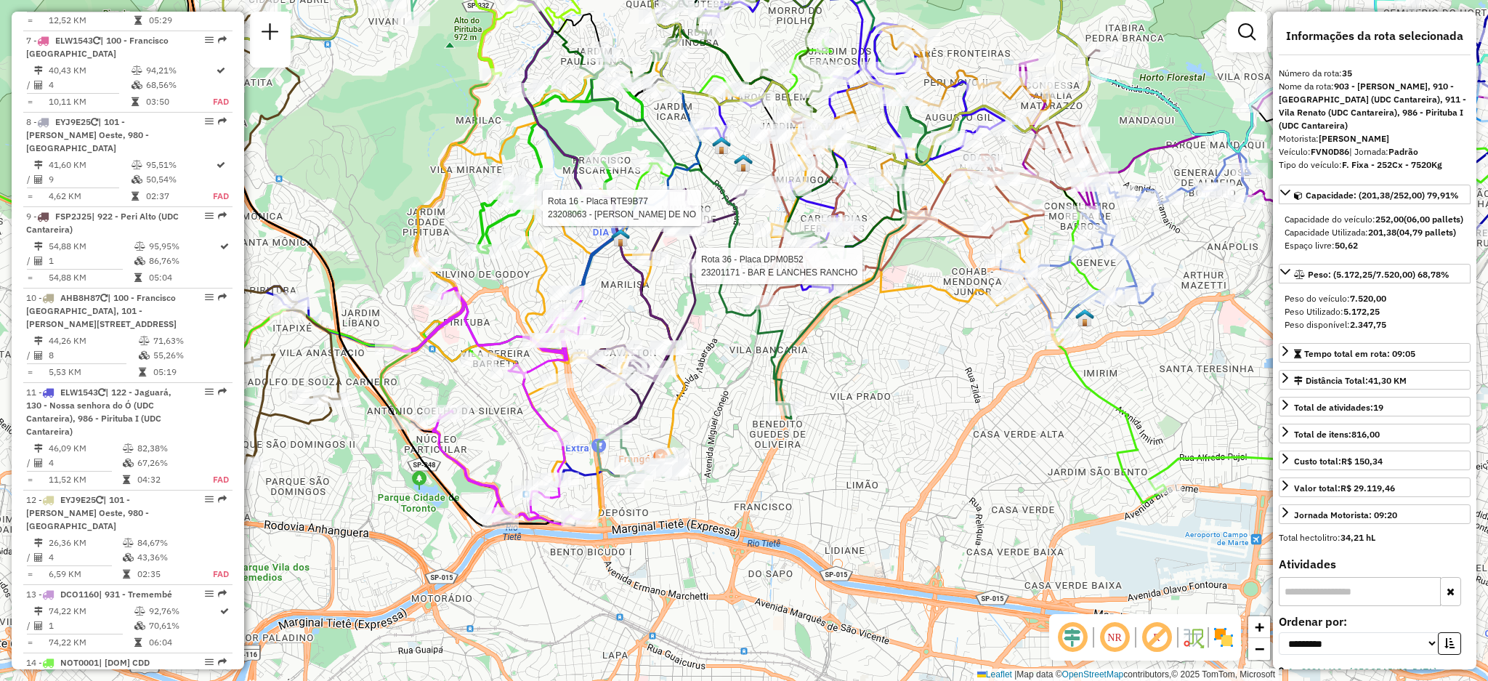
scroll to position [1064, 0]
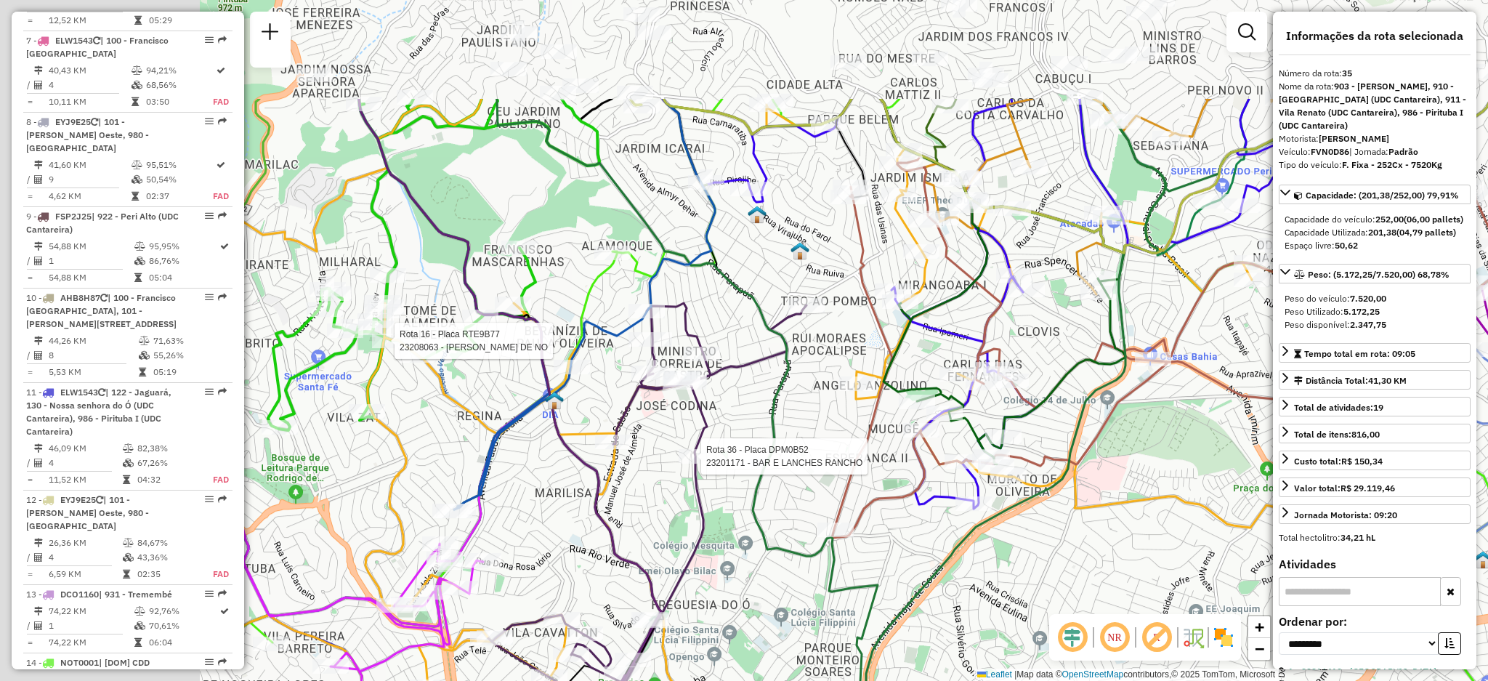
drag, startPoint x: 931, startPoint y: 356, endPoint x: 1134, endPoint y: 388, distance: 205.2
click at [1331, 531] on hb-router-mapa "Informações da Sessão 1277354 - [DATE] Criação: [DATE] 19:58 Depósito: CDD Nort…" at bounding box center [744, 340] width 1488 height 681
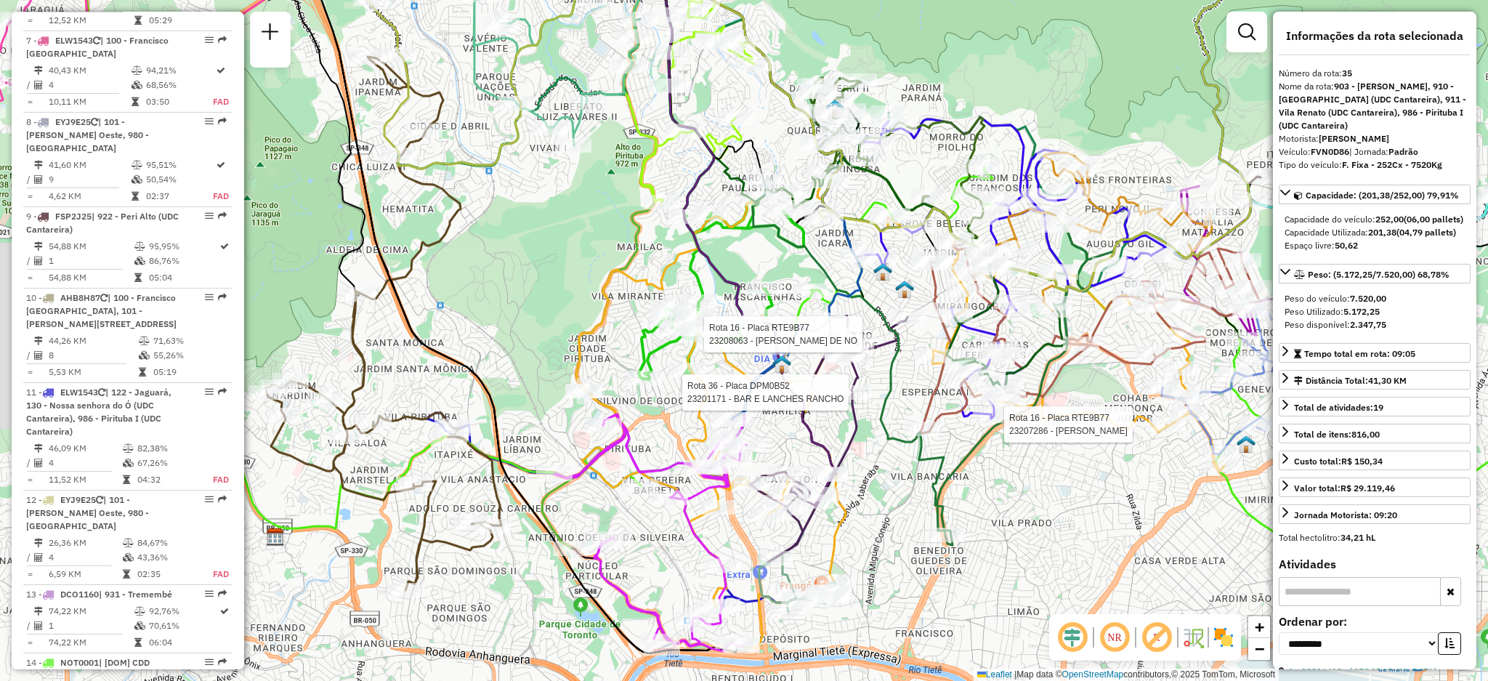
drag, startPoint x: 730, startPoint y: 257, endPoint x: 697, endPoint y: 256, distance: 32.7
click at [697, 256] on icon at bounding box center [748, 228] width 171 height 555
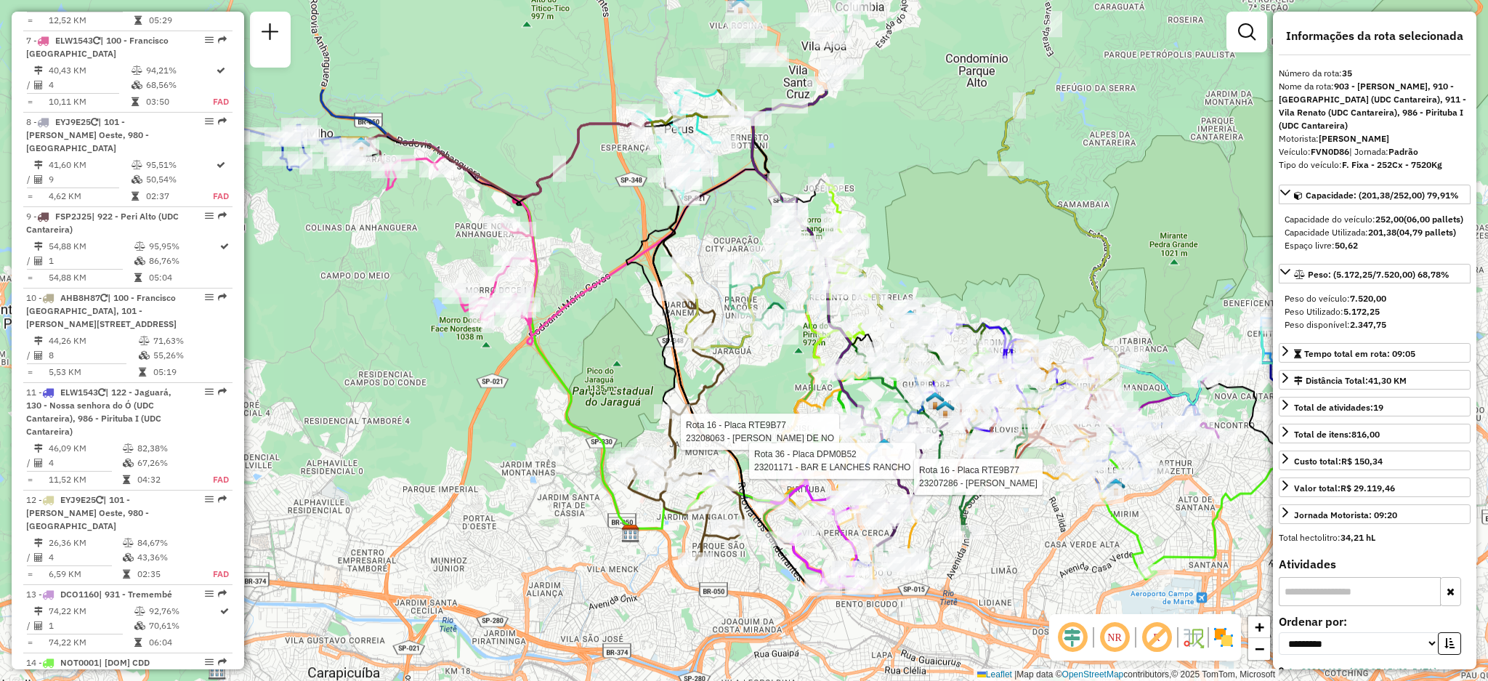
drag, startPoint x: 951, startPoint y: 124, endPoint x: 1033, endPoint y: 282, distance: 177.7
click at [1033, 282] on div "Rota 16 - Placa RTE9B77 23208063 - [PERSON_NAME] DE NO Rota 36 - Placa DPM0B52 …" at bounding box center [744, 340] width 1488 height 681
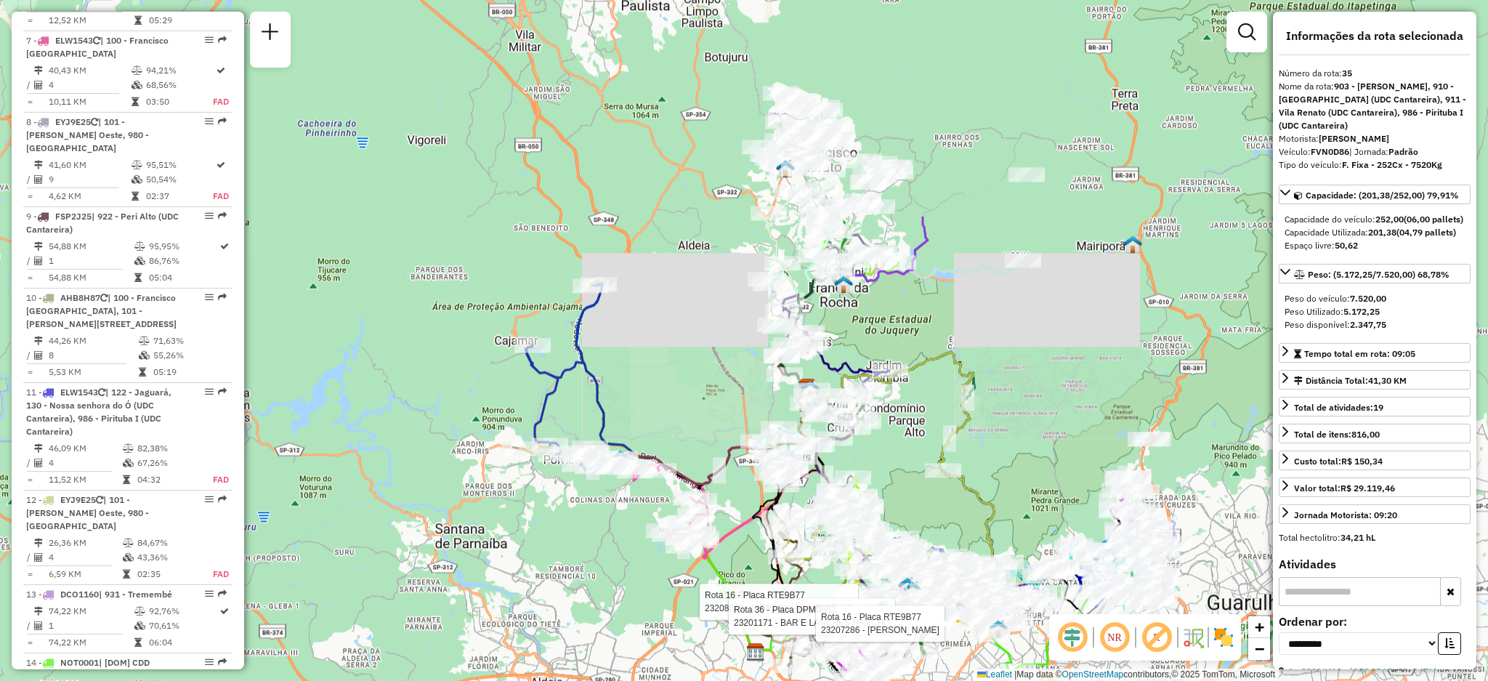
drag, startPoint x: 970, startPoint y: 174, endPoint x: 912, endPoint y: 458, distance: 289.2
click at [912, 458] on div "Rota 16 - Placa RTE9B77 23208063 - [PERSON_NAME] DE NO Rota 36 - Placa DPM0B52 …" at bounding box center [744, 340] width 1488 height 681
click at [1075, 439] on div "Rota 16 - Placa RTE9B77 23208063 - [PERSON_NAME] DE NO Rota 36 - Placa DPM0B52 …" at bounding box center [744, 340] width 1488 height 681
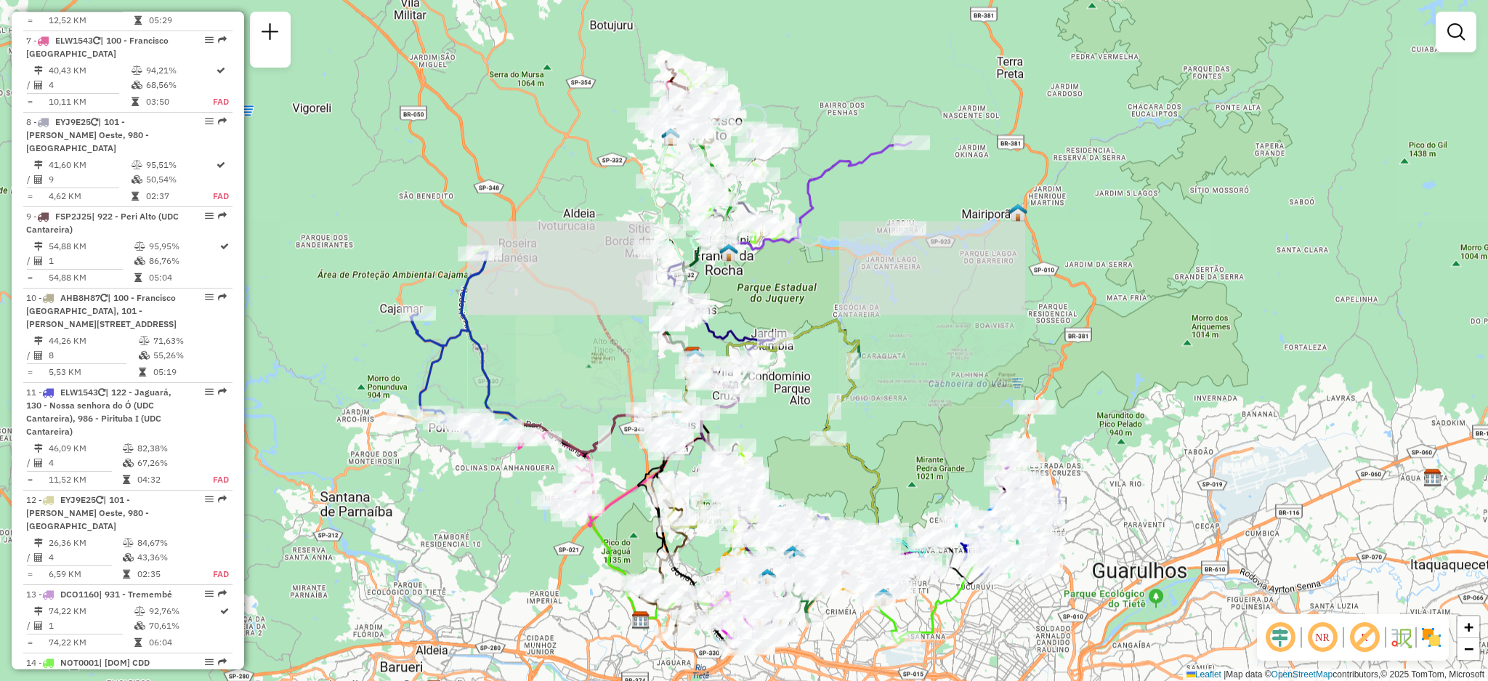
drag, startPoint x: 1075, startPoint y: 439, endPoint x: 960, endPoint y: 407, distance: 119.1
click at [960, 407] on div "Janela de atendimento Grade de atendimento Capacidade Transportadoras Veículos …" at bounding box center [744, 340] width 1488 height 681
